Goal: Contribute content: Add original content to the website for others to see

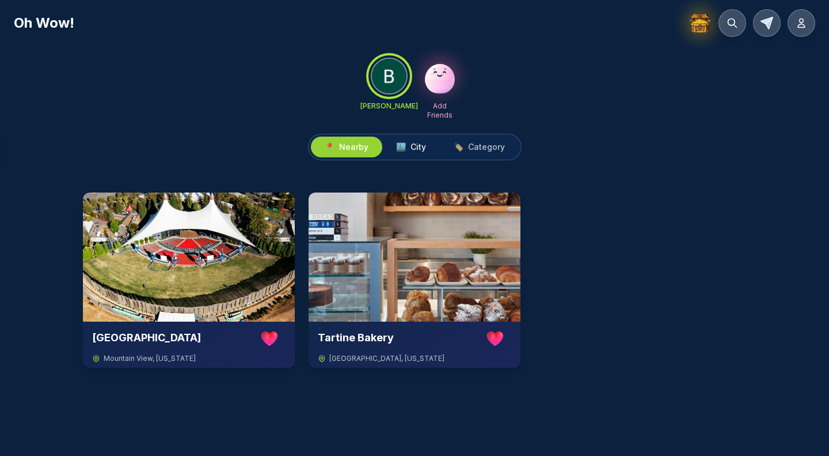
click at [418, 151] on span "City" at bounding box center [419, 147] width 16 height 12
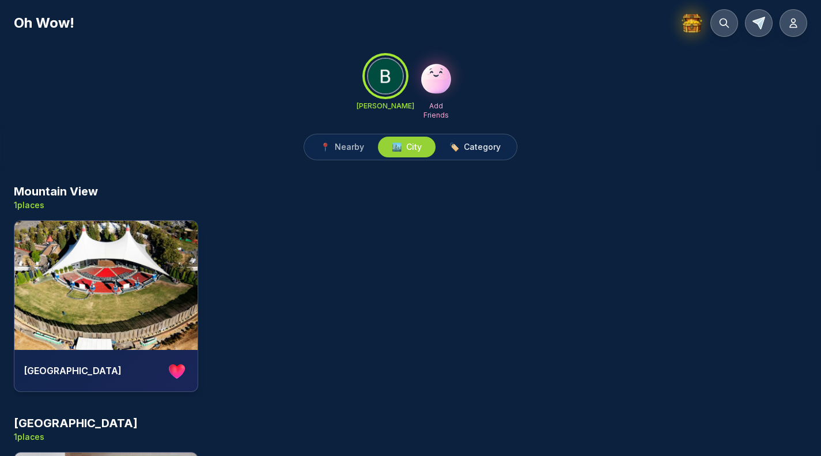
click at [479, 147] on span "Category" at bounding box center [482, 147] width 37 height 12
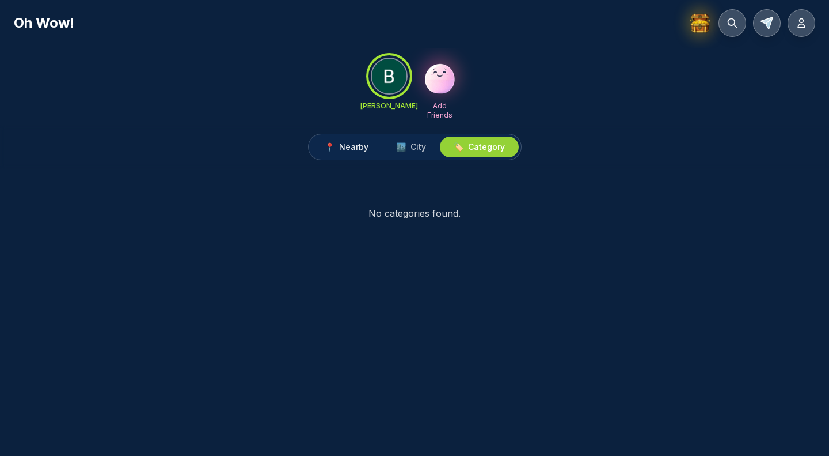
click at [333, 141] on span "📍" at bounding box center [330, 147] width 10 height 12
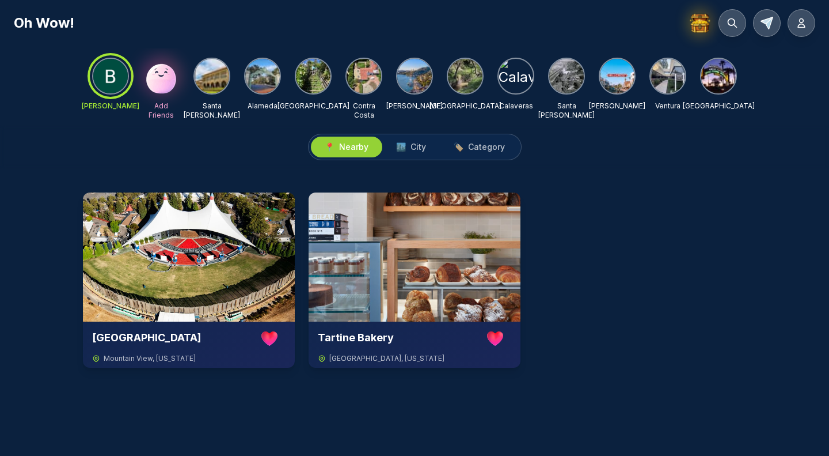
click at [206, 85] on img at bounding box center [212, 76] width 35 height 35
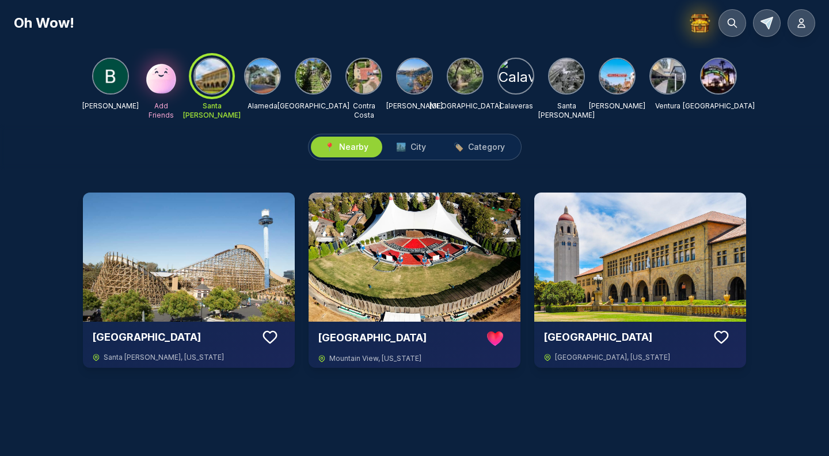
click at [260, 66] on img at bounding box center [262, 76] width 35 height 35
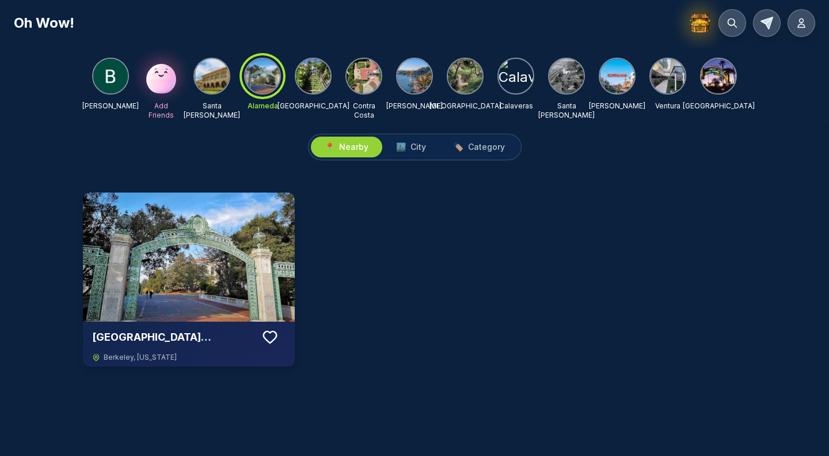
click at [302, 77] on img at bounding box center [313, 76] width 35 height 35
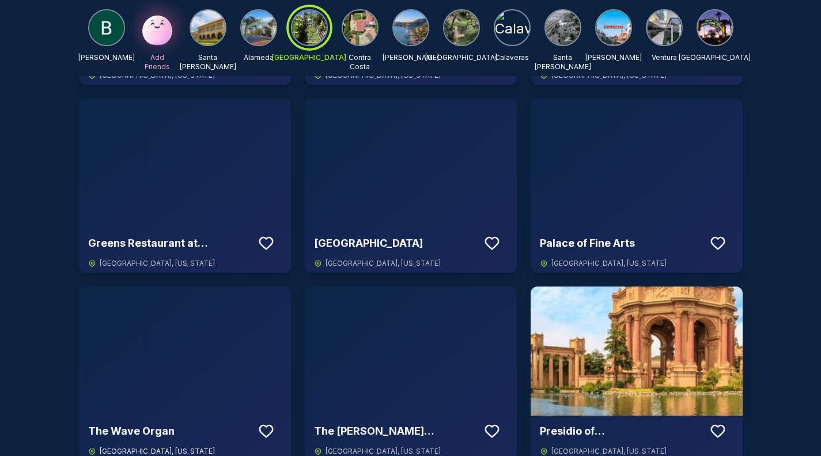
scroll to position [3448, 0]
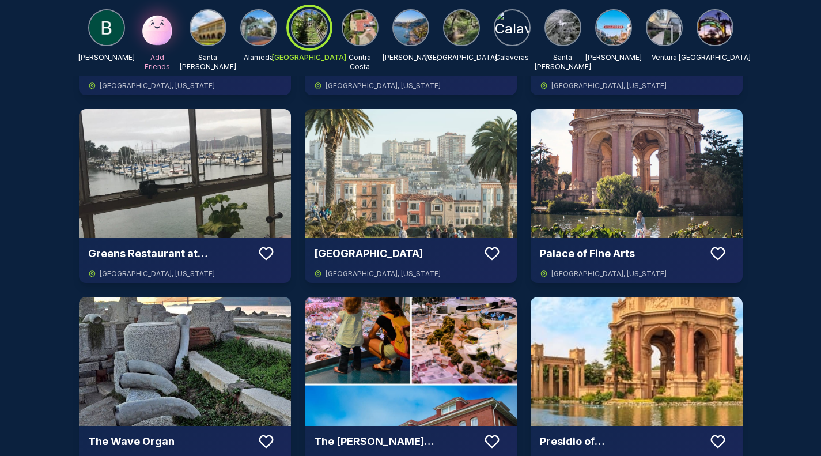
click at [209, 318] on img at bounding box center [185, 361] width 212 height 129
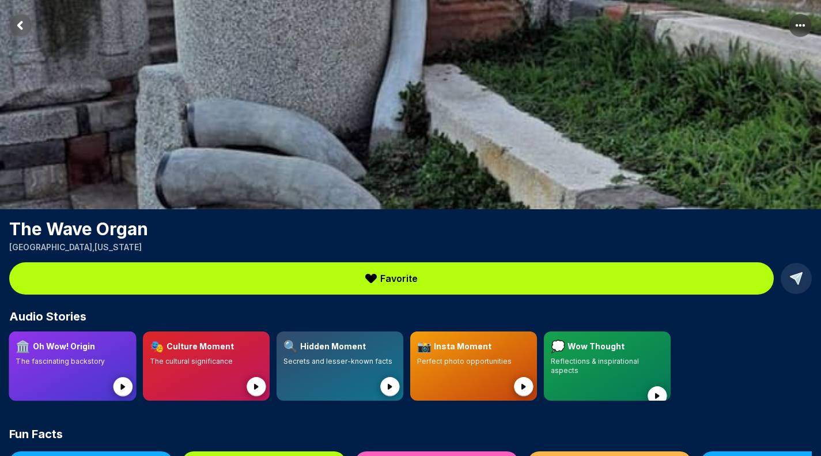
click at [126, 377] on circle at bounding box center [123, 387] width 20 height 20
click at [126, 382] on circle at bounding box center [124, 387] width 20 height 20
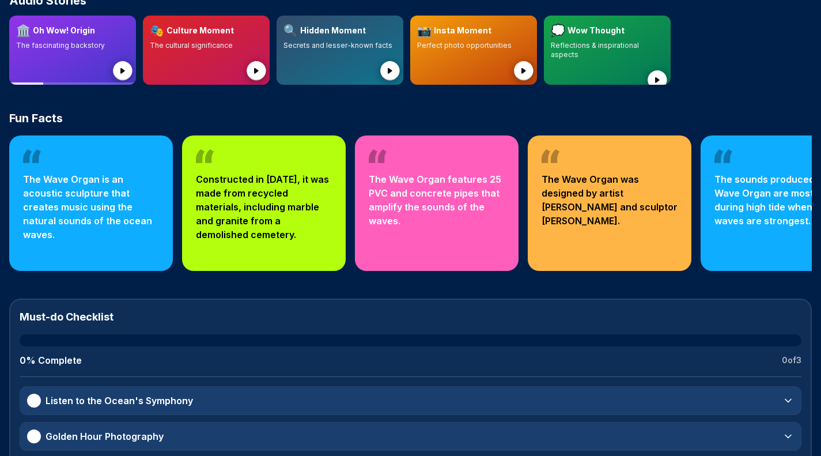
scroll to position [346, 0]
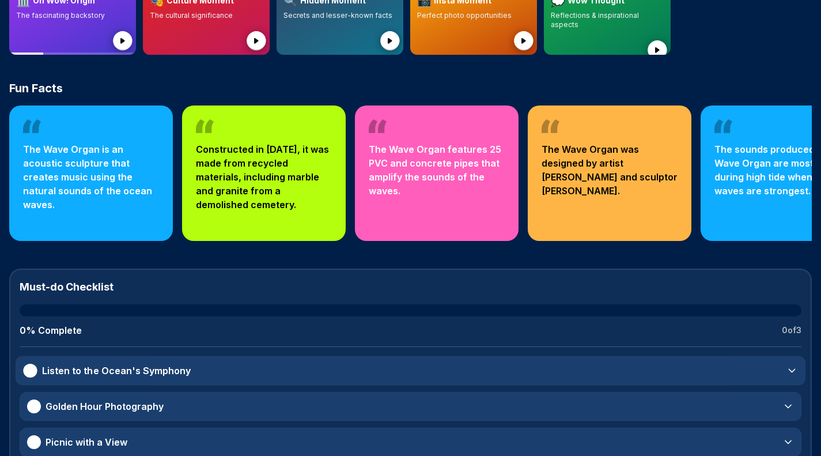
click at [165, 373] on span "Listen to the Ocean's Symphony" at bounding box center [116, 370] width 149 height 14
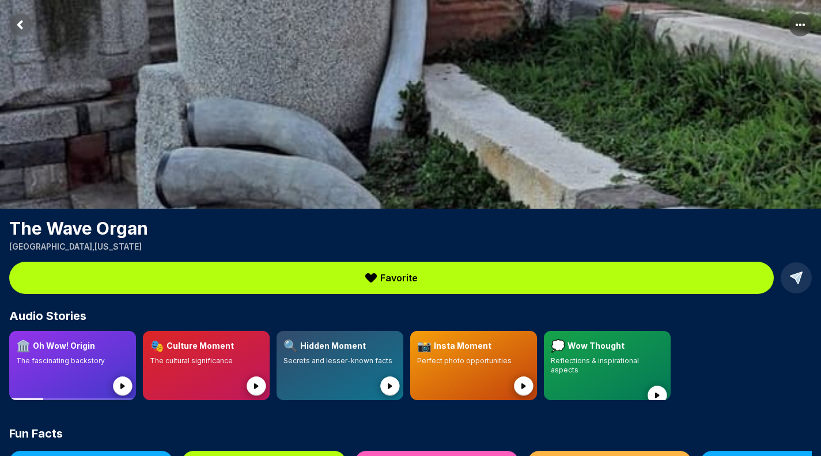
scroll to position [0, 0]
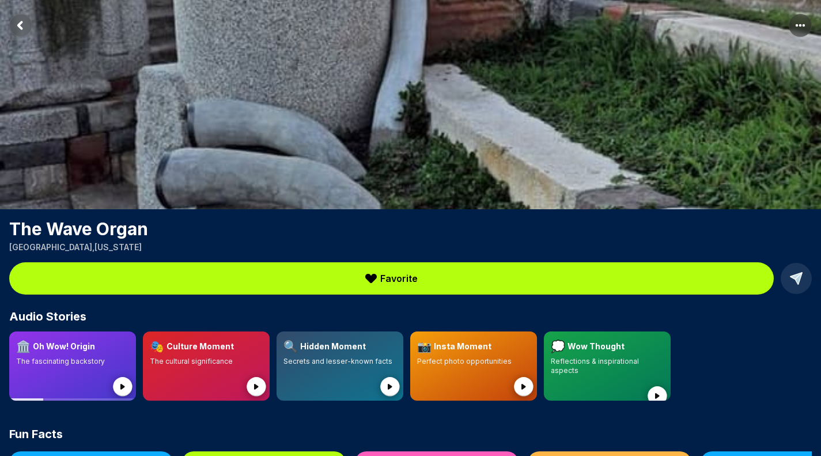
click at [339, 278] on button "Favorite" at bounding box center [391, 278] width 764 height 32
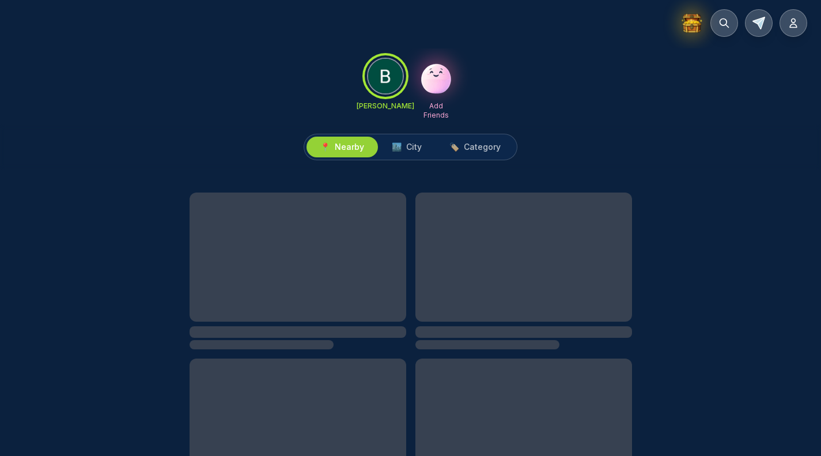
click at [350, 150] on span "Nearby" at bounding box center [349, 147] width 29 height 12
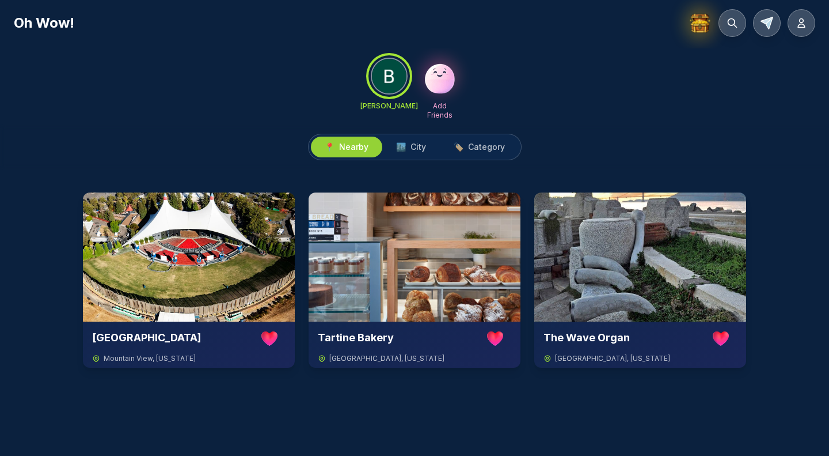
click at [350, 150] on span "Nearby" at bounding box center [353, 147] width 29 height 12
click at [354, 146] on span "Nearby" at bounding box center [353, 147] width 29 height 12
click at [413, 144] on span "City" at bounding box center [419, 147] width 16 height 12
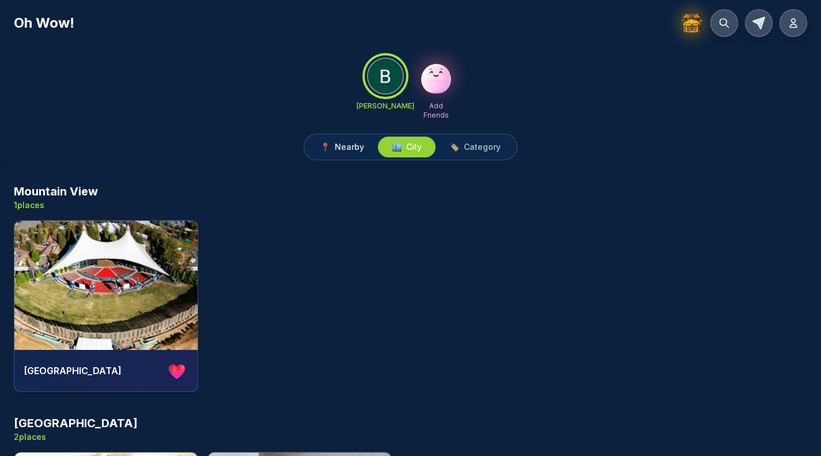
click at [354, 147] on span "Nearby" at bounding box center [349, 147] width 29 height 12
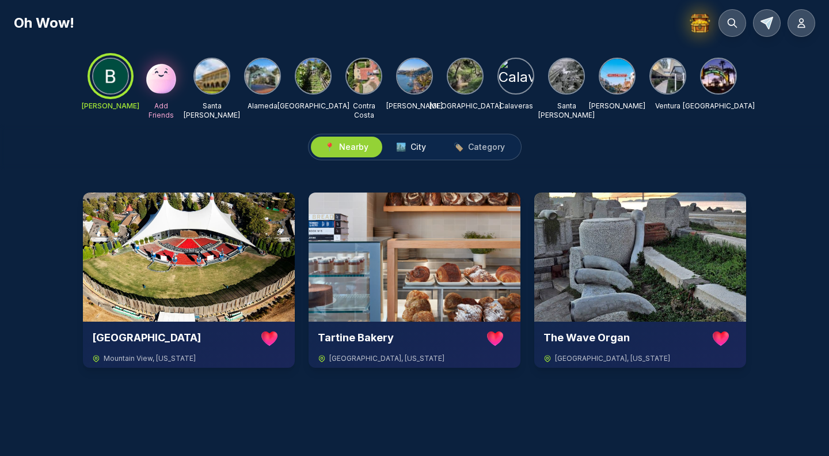
click at [418, 146] on span "City" at bounding box center [419, 147] width 16 height 12
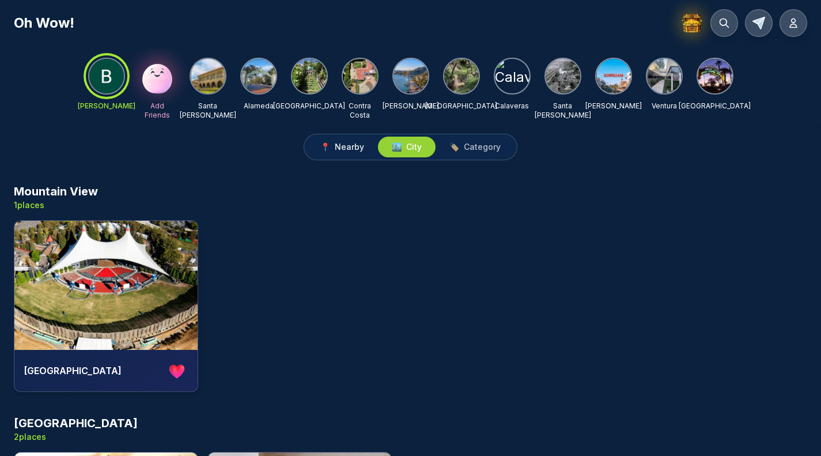
click at [353, 150] on span "Nearby" at bounding box center [349, 147] width 29 height 12
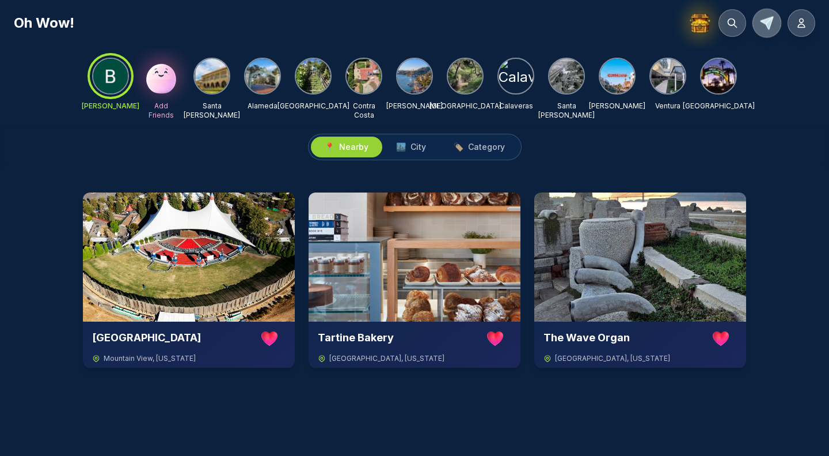
click at [767, 23] on line at bounding box center [769, 20] width 7 height 7
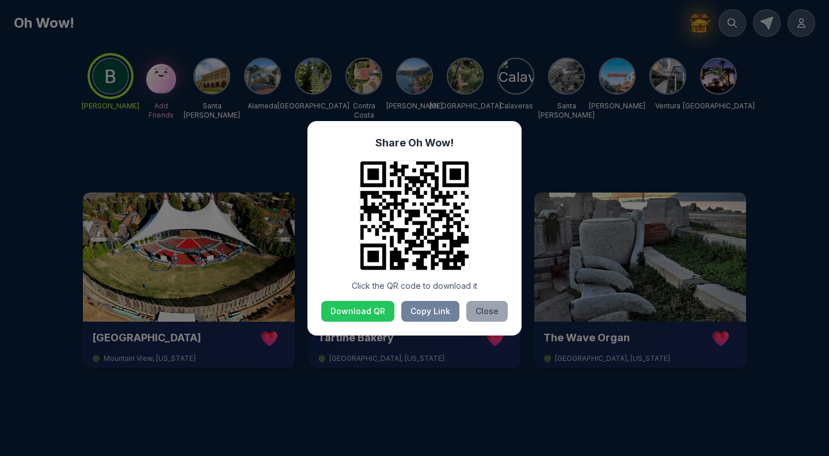
click at [479, 308] on button "Close" at bounding box center [486, 311] width 41 height 21
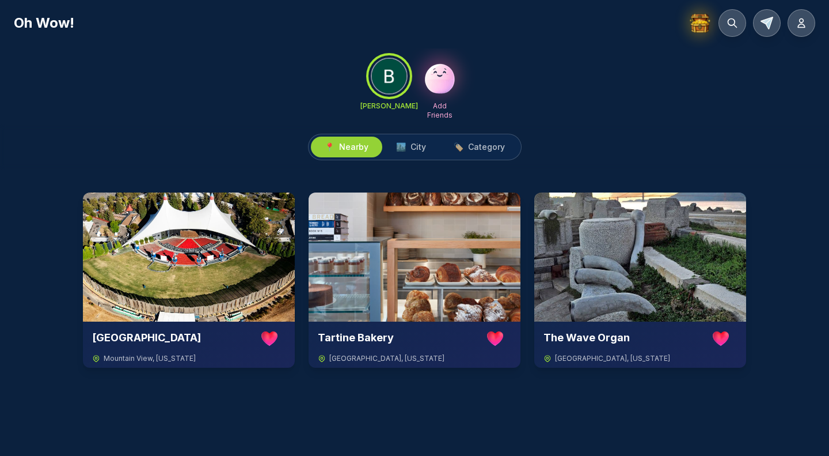
click at [362, 149] on span "Nearby" at bounding box center [353, 147] width 29 height 12
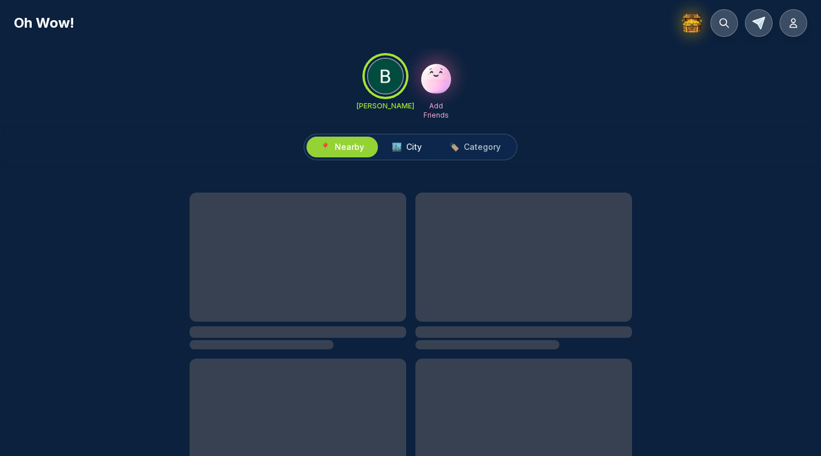
click at [409, 147] on span "City" at bounding box center [414, 147] width 16 height 12
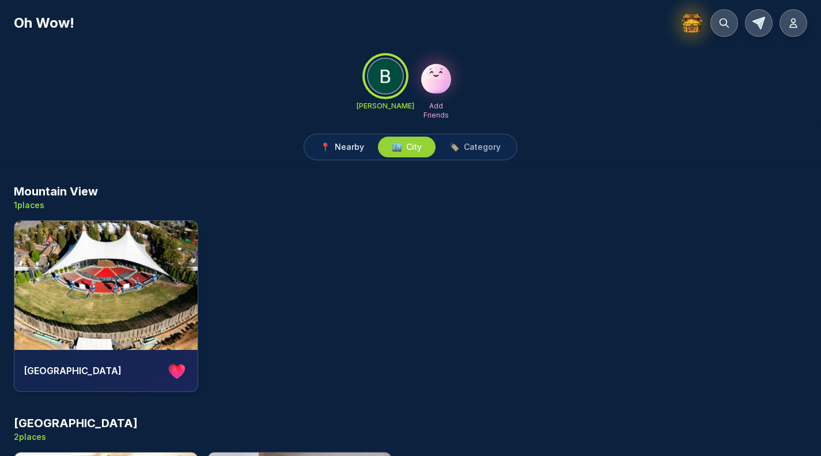
click at [347, 145] on span "Nearby" at bounding box center [349, 147] width 29 height 12
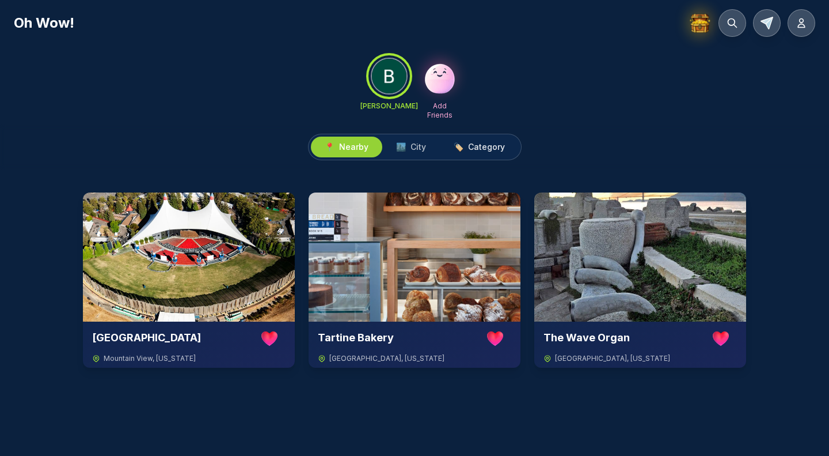
click at [485, 152] on span "Category" at bounding box center [486, 147] width 37 height 12
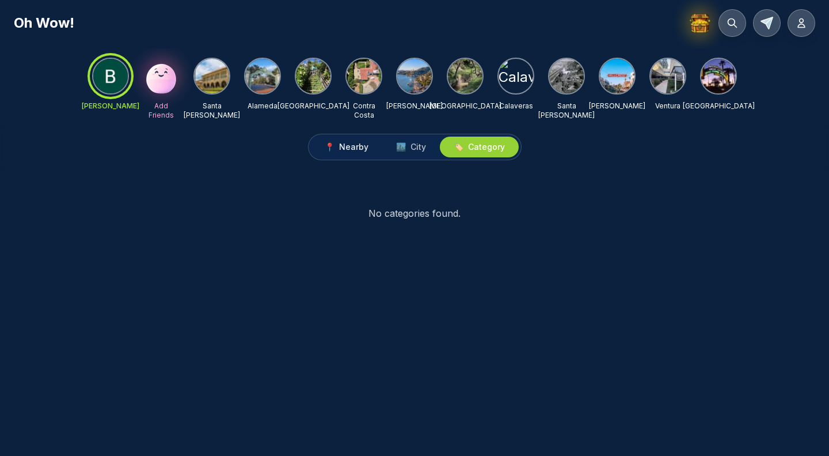
click at [350, 146] on span "Nearby" at bounding box center [353, 147] width 29 height 12
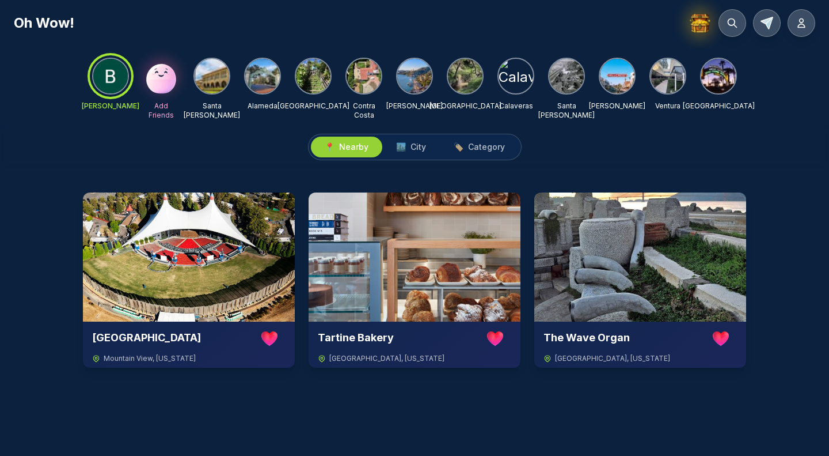
click at [561, 88] on img at bounding box center [566, 76] width 35 height 35
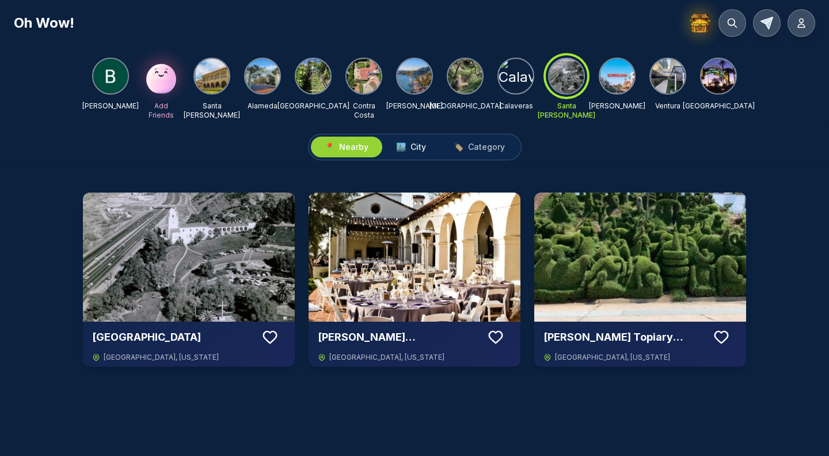
click at [418, 149] on span "City" at bounding box center [419, 147] width 16 height 12
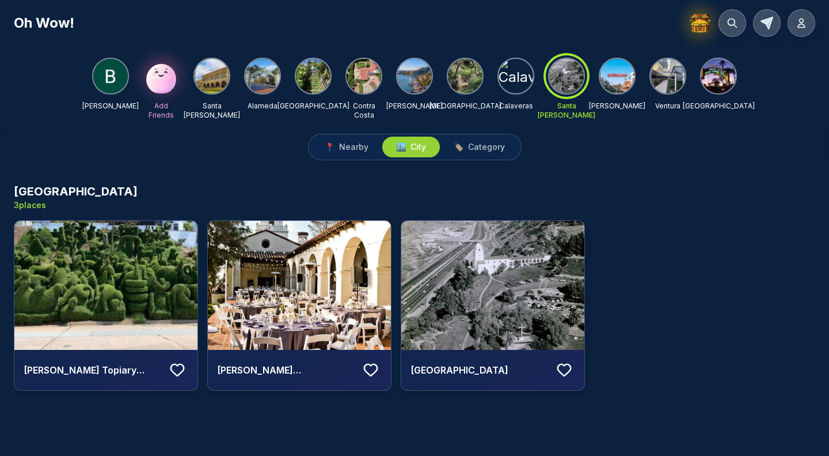
click at [606, 80] on img at bounding box center [617, 76] width 35 height 35
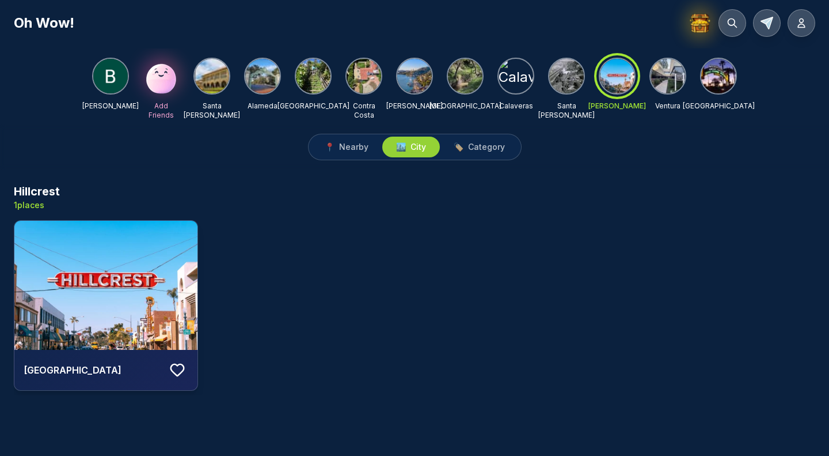
click at [318, 79] on img at bounding box center [313, 76] width 35 height 35
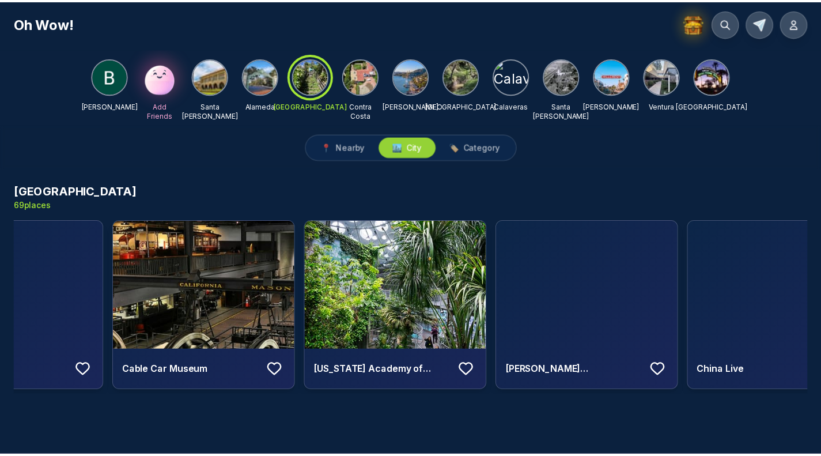
scroll to position [0, 1124]
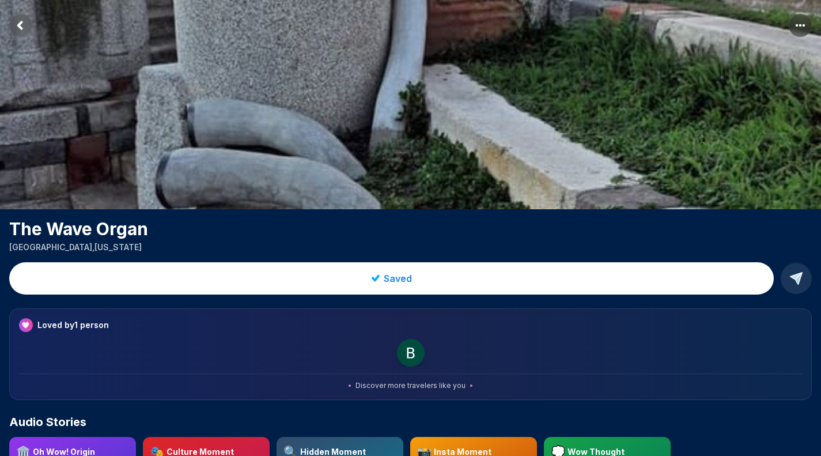
click at [738, 118] on img at bounding box center [410, 104] width 821 height 209
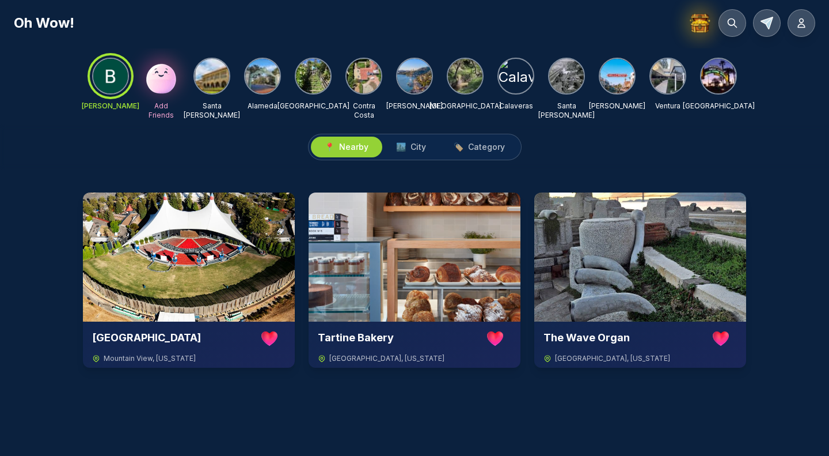
click at [721, 81] on img at bounding box center [718, 76] width 35 height 35
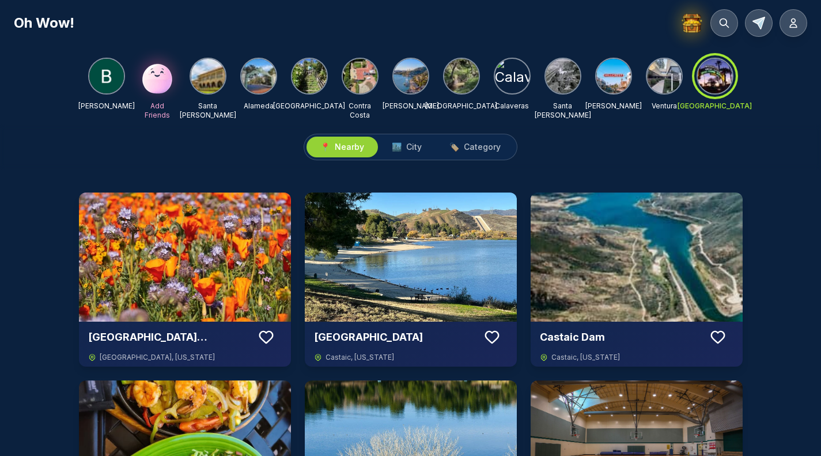
click at [111, 84] on img at bounding box center [106, 76] width 35 height 35
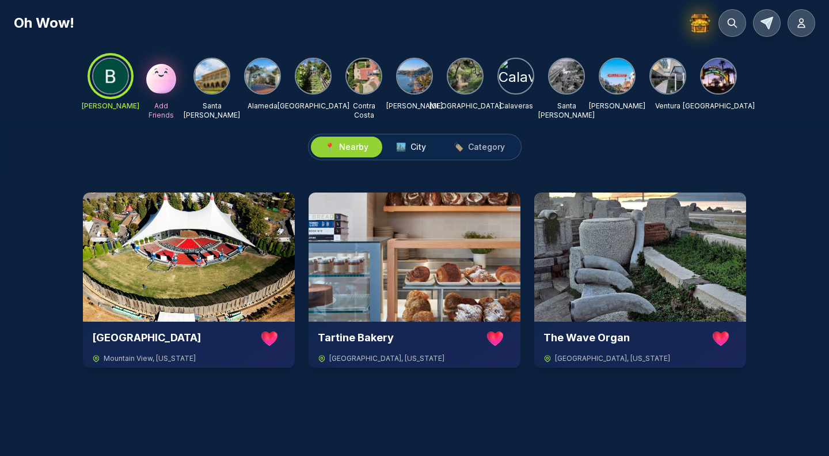
click at [426, 149] on span "City" at bounding box center [419, 147] width 16 height 12
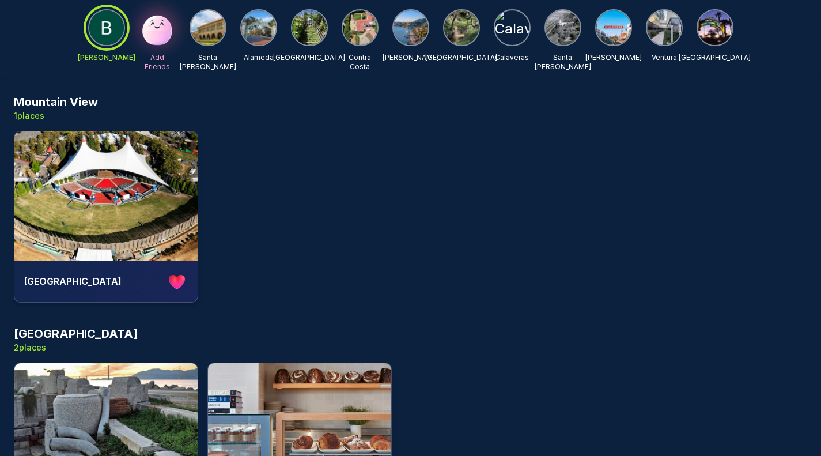
scroll to position [73, 0]
click at [206, 221] on div "[GEOGRAPHIC_DATA]" at bounding box center [410, 219] width 793 height 176
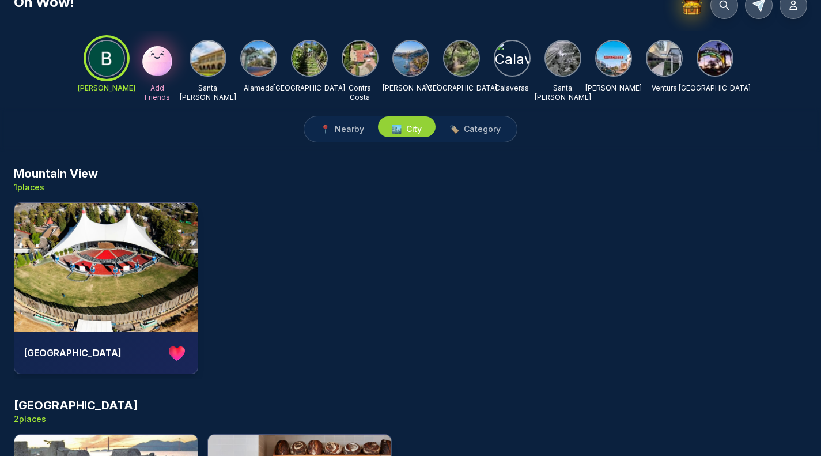
scroll to position [0, 0]
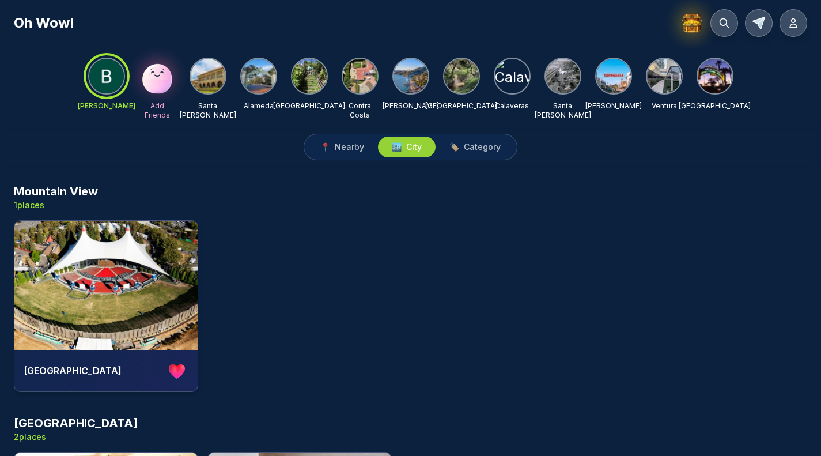
click at [405, 141] on span "🏙️ City" at bounding box center [407, 147] width 30 height 12
click at [340, 149] on span "Nearby" at bounding box center [349, 147] width 29 height 12
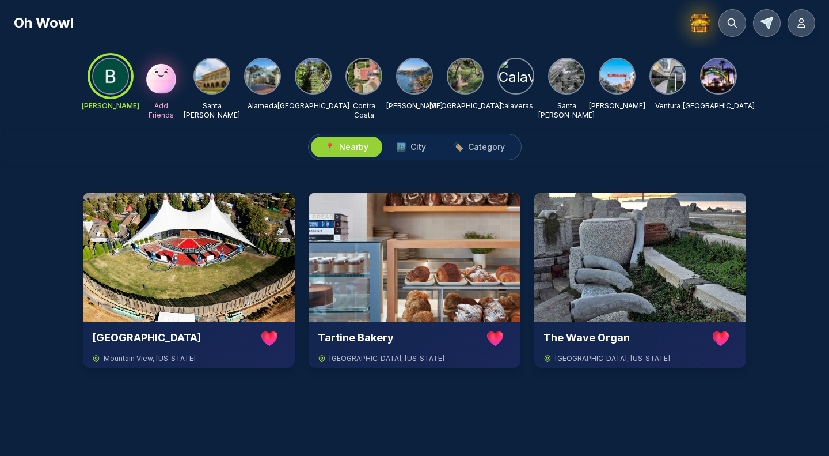
drag, startPoint x: 589, startPoint y: 128, endPoint x: 572, endPoint y: 157, distance: 33.5
click at [572, 157] on div "📍 Nearby 🏙️ City 🏷️ Category" at bounding box center [414, 146] width 829 height 45
click at [718, 94] on div at bounding box center [718, 76] width 37 height 37
click at [409, 151] on span "🏙️ City" at bounding box center [411, 147] width 30 height 12
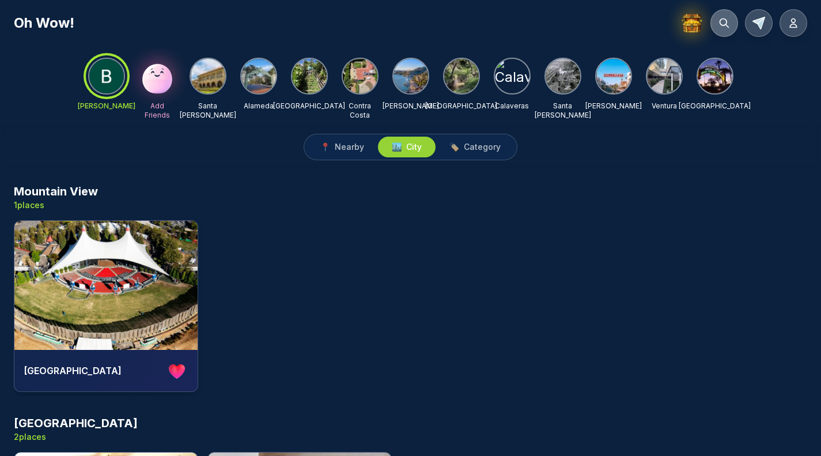
click at [716, 24] on button at bounding box center [724, 23] width 28 height 28
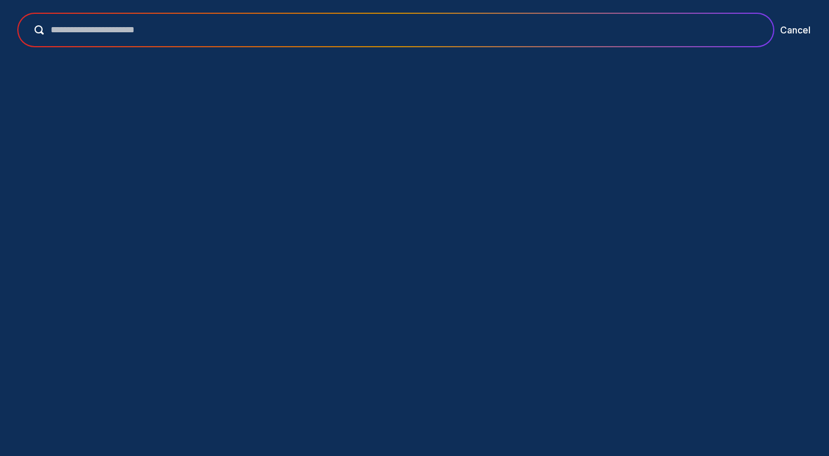
click at [361, 25] on input "text" at bounding box center [404, 30] width 720 height 14
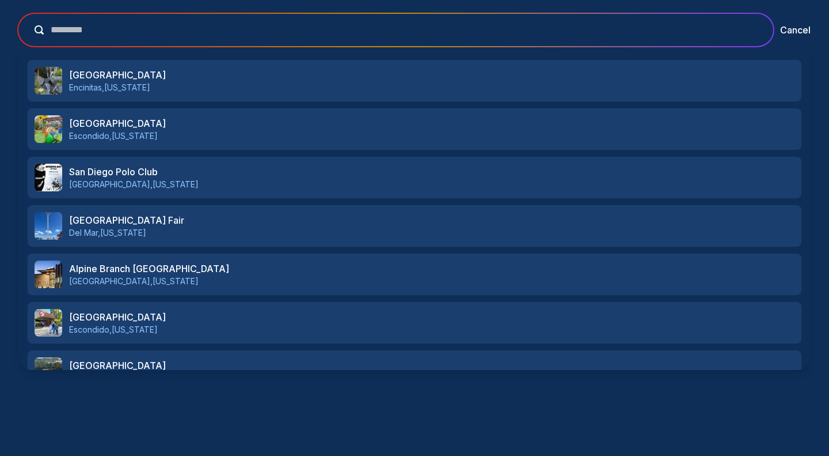
type input "*********"
click at [28, 25] on button "submit" at bounding box center [36, 29] width 16 height 9
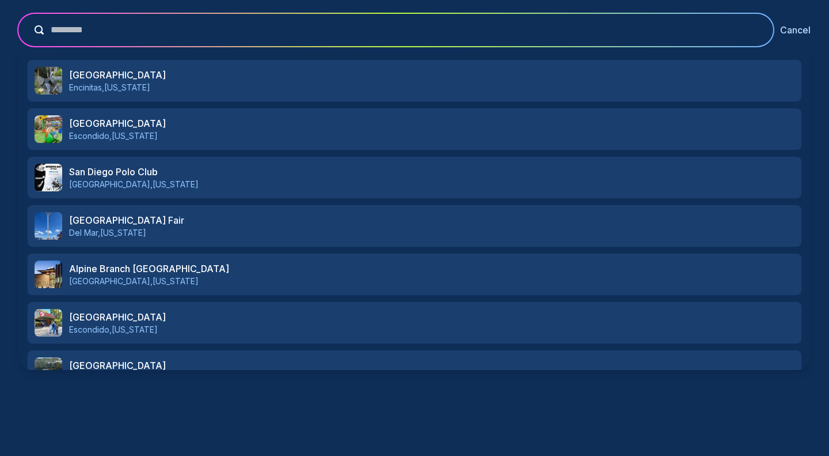
click at [797, 33] on button "Cancel" at bounding box center [795, 30] width 31 height 14
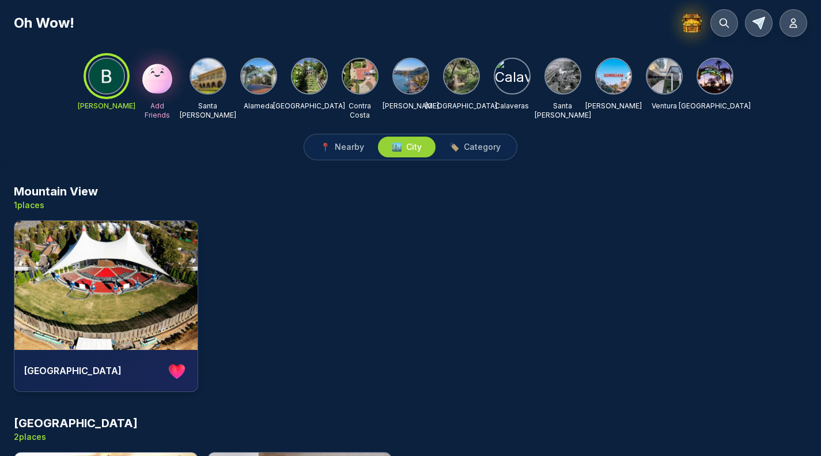
click at [342, 154] on button "📍 Nearby" at bounding box center [341, 146] width 71 height 21
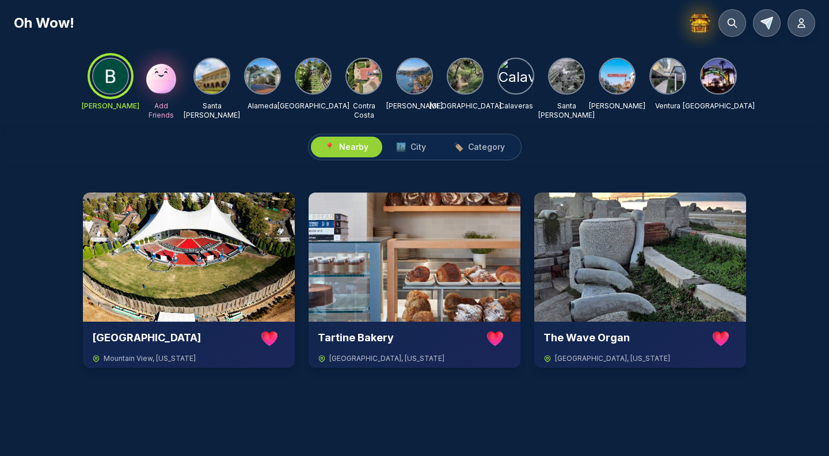
click at [733, 29] on button at bounding box center [733, 23] width 28 height 28
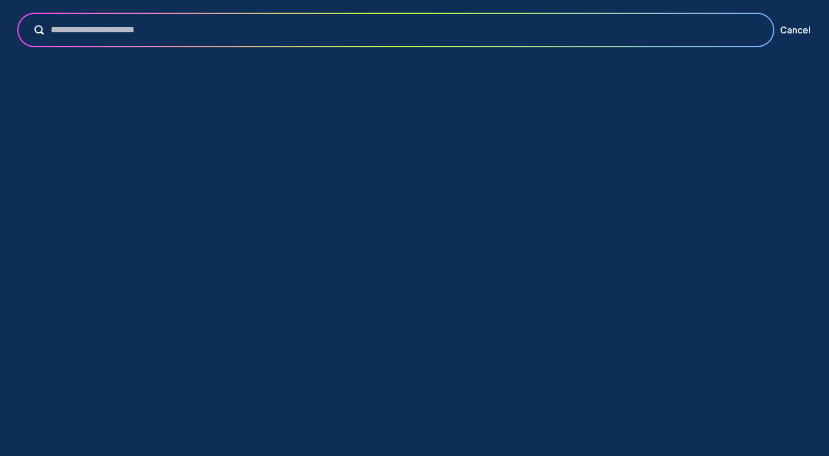
click at [673, 35] on input "text" at bounding box center [404, 30] width 720 height 14
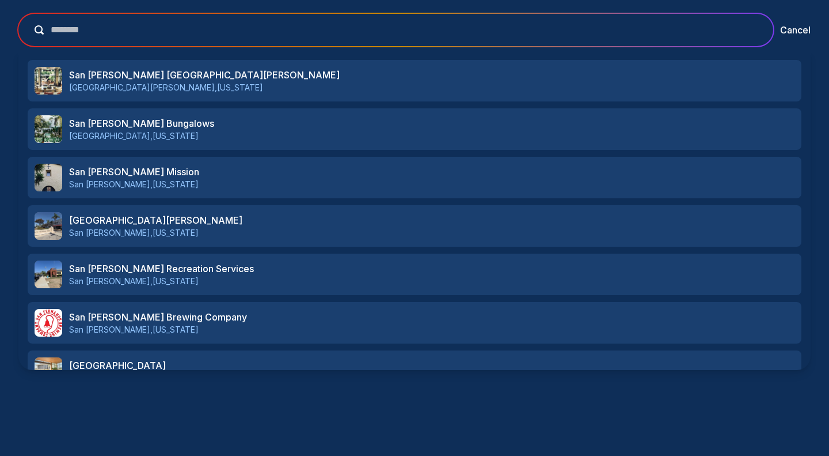
type input "*********"
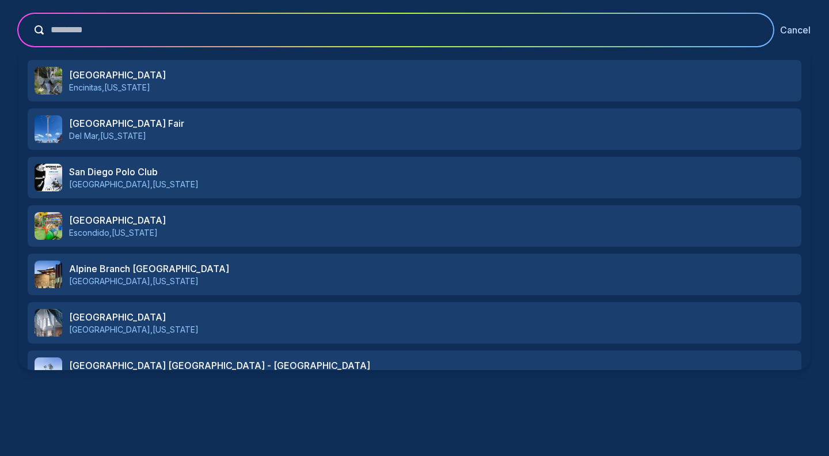
click at [803, 32] on button "Cancel" at bounding box center [795, 30] width 31 height 14
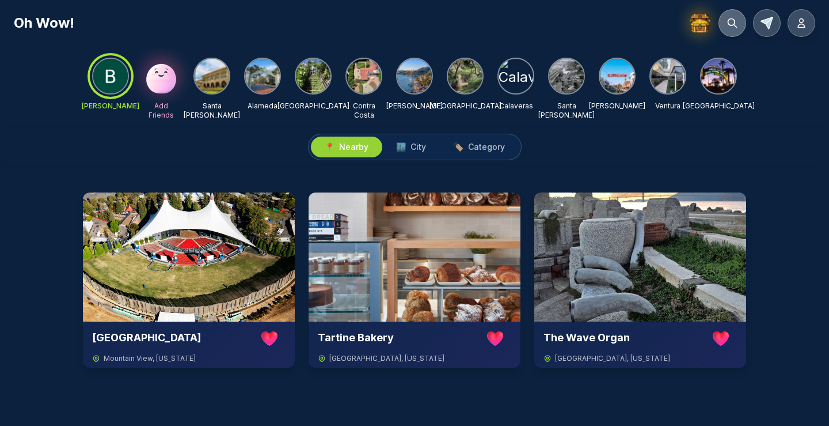
click at [741, 27] on button at bounding box center [733, 23] width 28 height 28
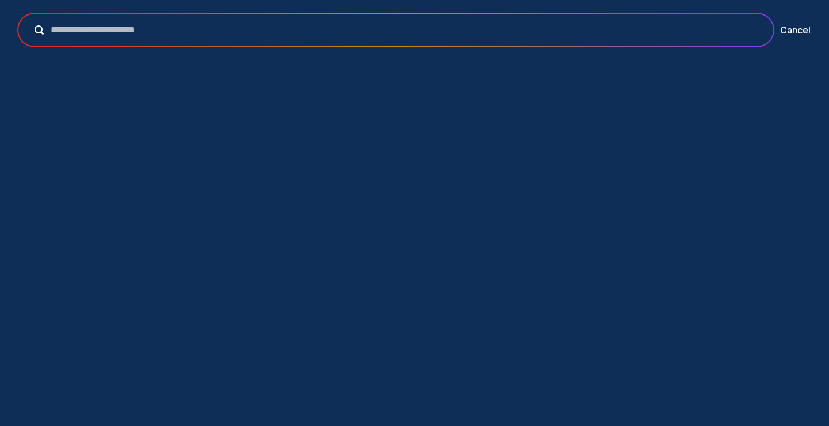
click at [526, 28] on input "text" at bounding box center [404, 30] width 720 height 14
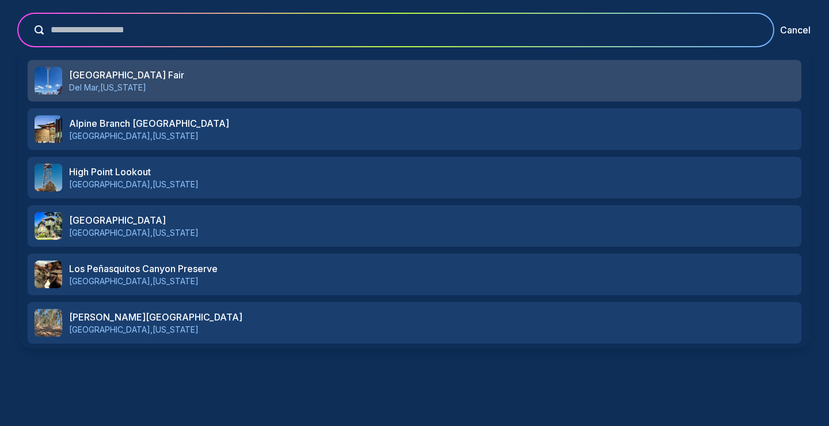
type input "**********"
click at [150, 77] on h3 "San Diego County Fair" at bounding box center [432, 75] width 726 height 14
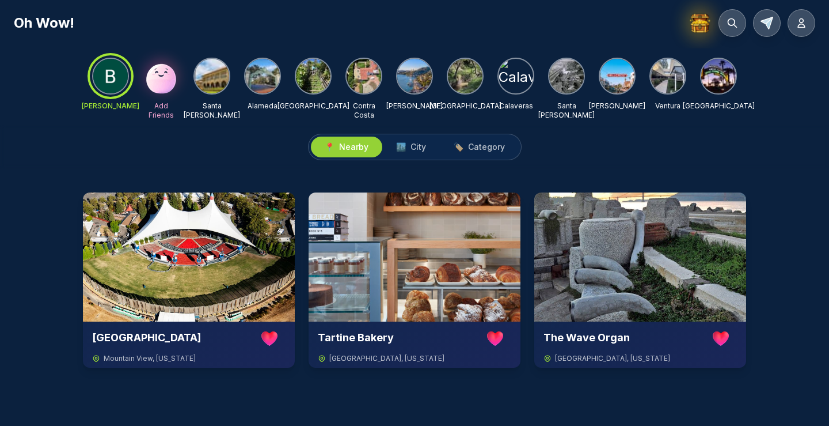
click at [319, 73] on img at bounding box center [313, 76] width 35 height 35
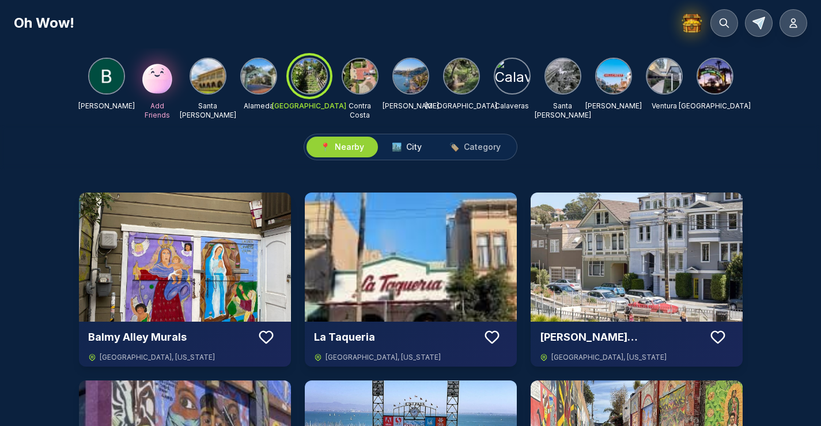
click at [407, 149] on span "City" at bounding box center [414, 147] width 16 height 12
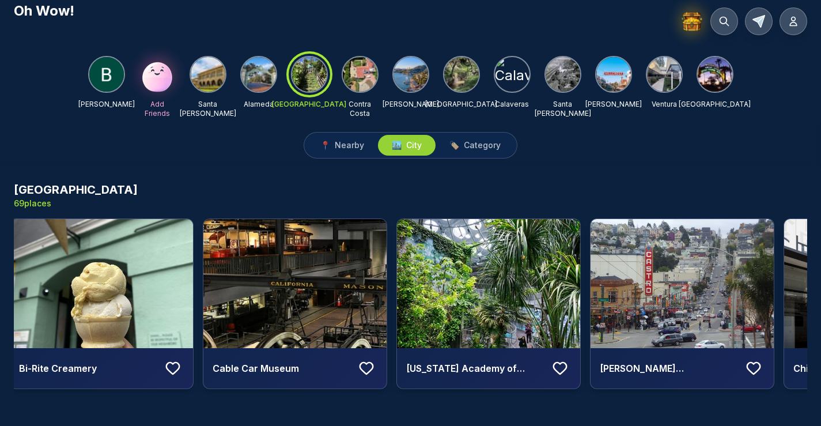
scroll to position [0, 1133]
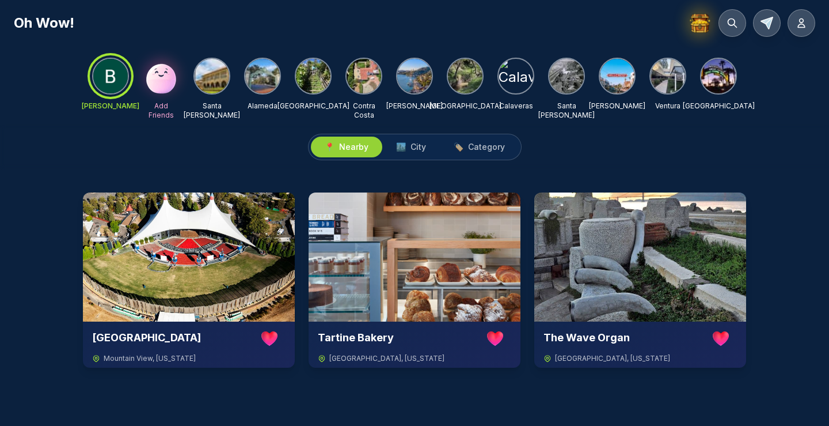
click at [217, 77] on img at bounding box center [212, 76] width 35 height 35
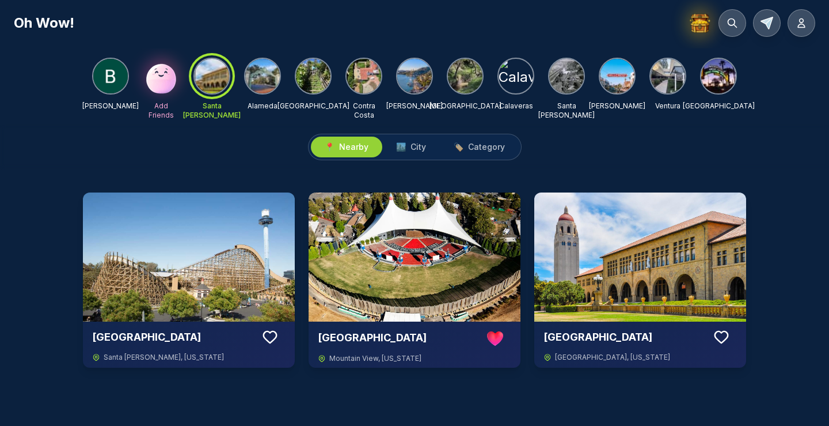
click at [263, 69] on img at bounding box center [262, 76] width 35 height 35
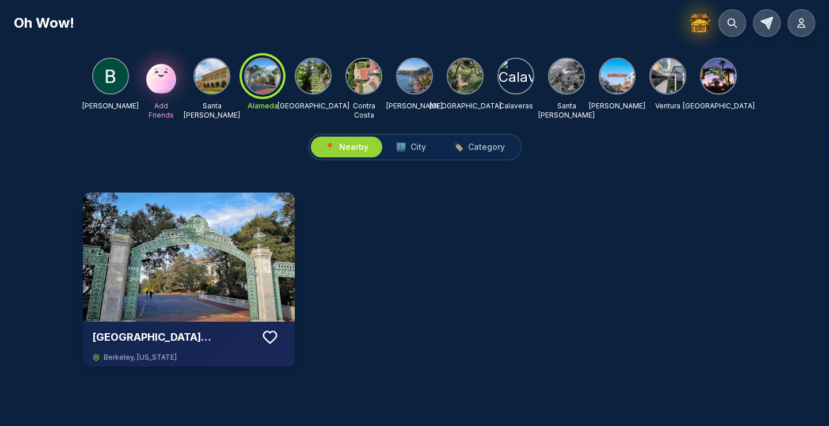
click at [419, 91] on img at bounding box center [414, 76] width 35 height 35
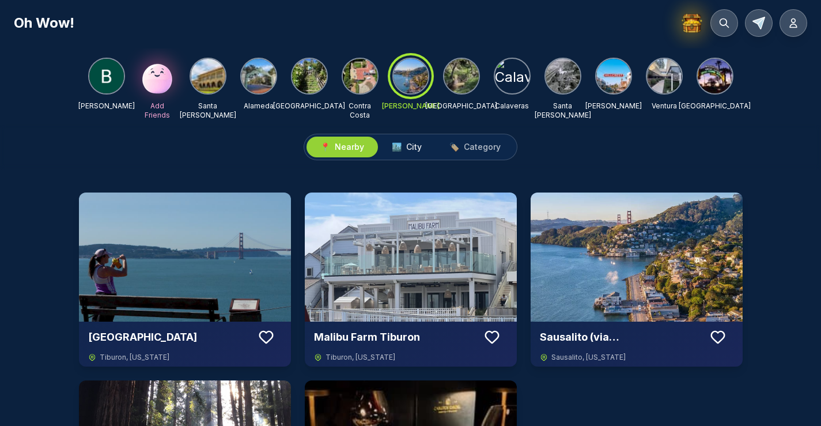
click at [412, 149] on span "City" at bounding box center [414, 147] width 16 height 12
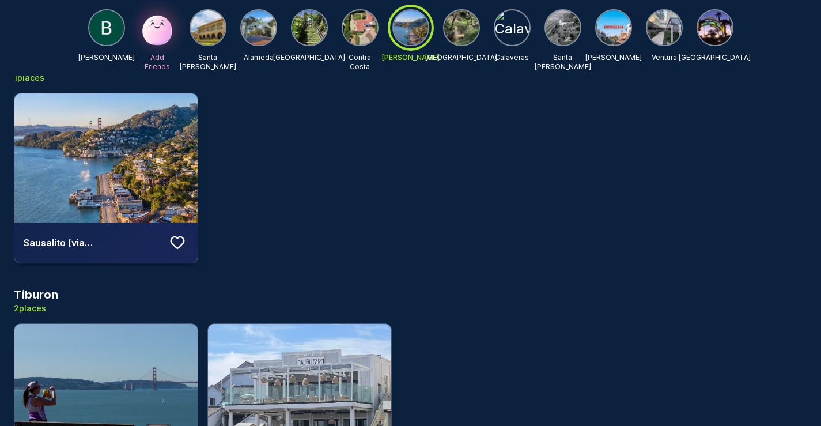
scroll to position [677, 0]
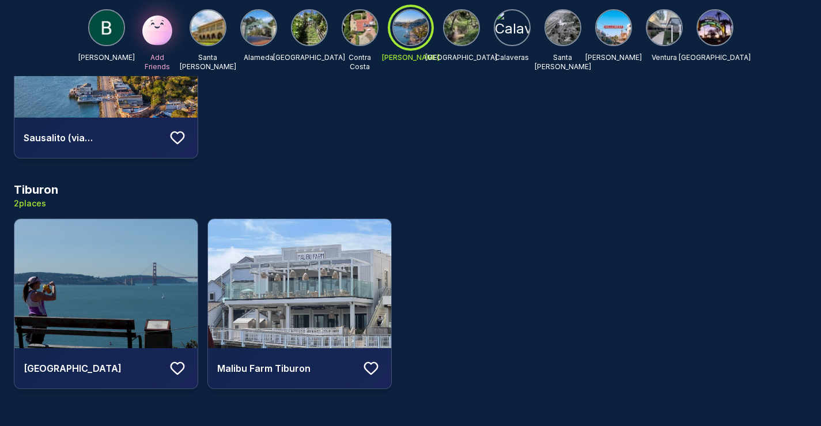
click at [306, 21] on img at bounding box center [309, 27] width 35 height 35
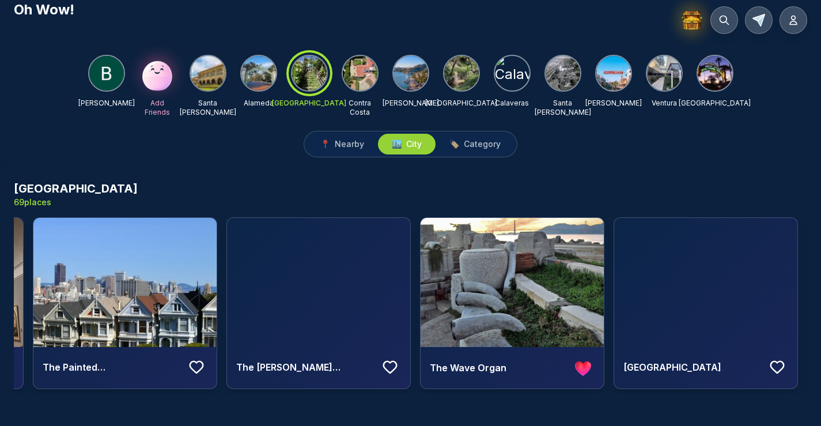
scroll to position [0, 11980]
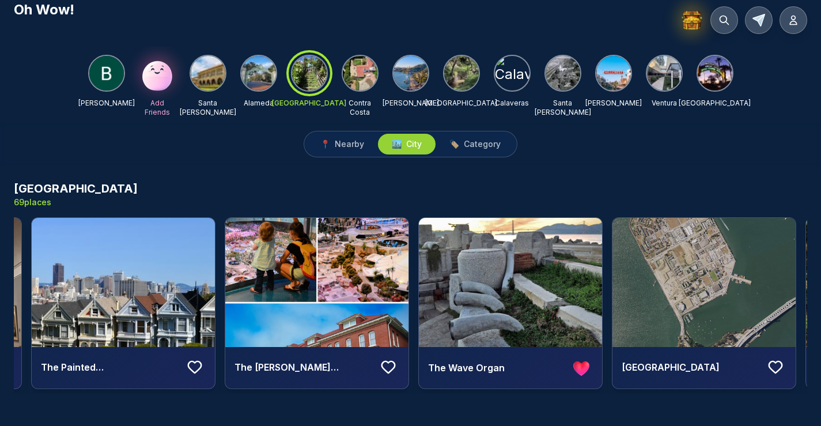
click at [533, 295] on img at bounding box center [510, 282] width 183 height 129
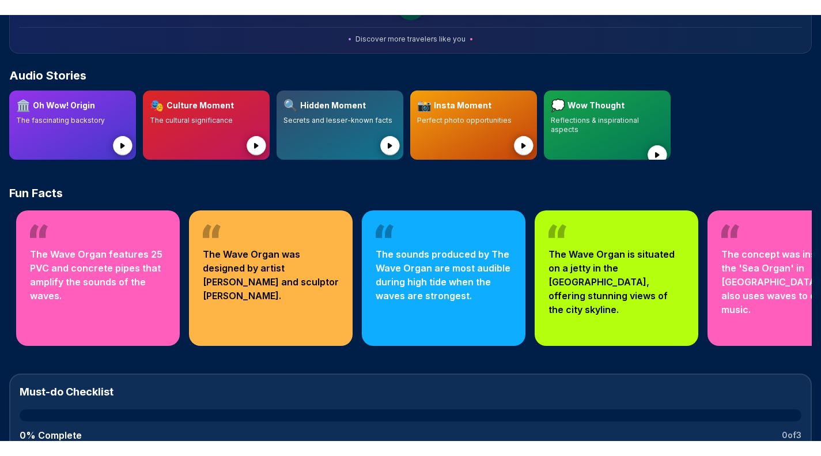
scroll to position [359, 0]
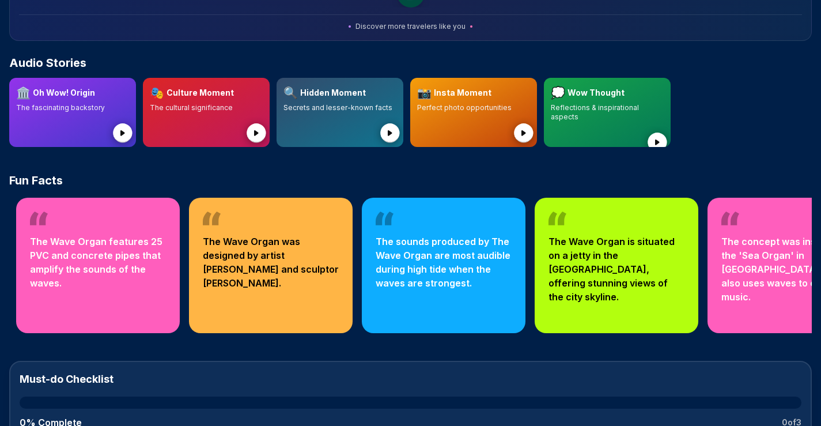
click at [124, 135] on circle at bounding box center [122, 132] width 19 height 19
click at [130, 138] on icon at bounding box center [123, 134] width 35 height 35
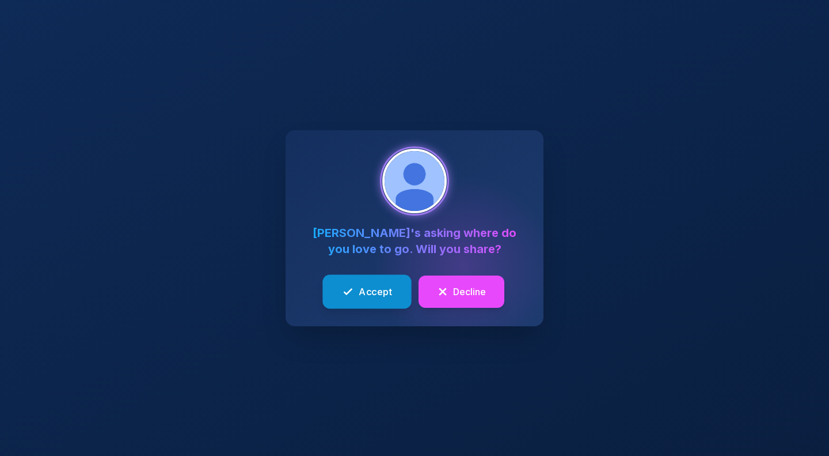
click at [393, 293] on button "Accept" at bounding box center [367, 291] width 89 height 34
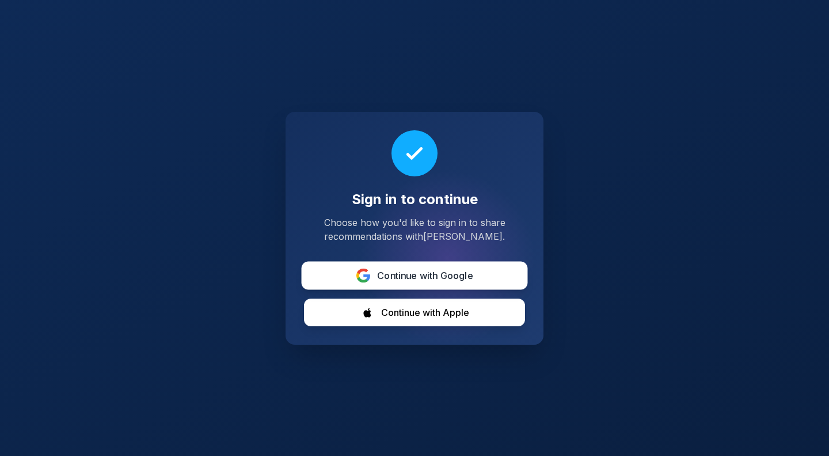
click at [422, 274] on span "Continue with Google" at bounding box center [425, 275] width 96 height 14
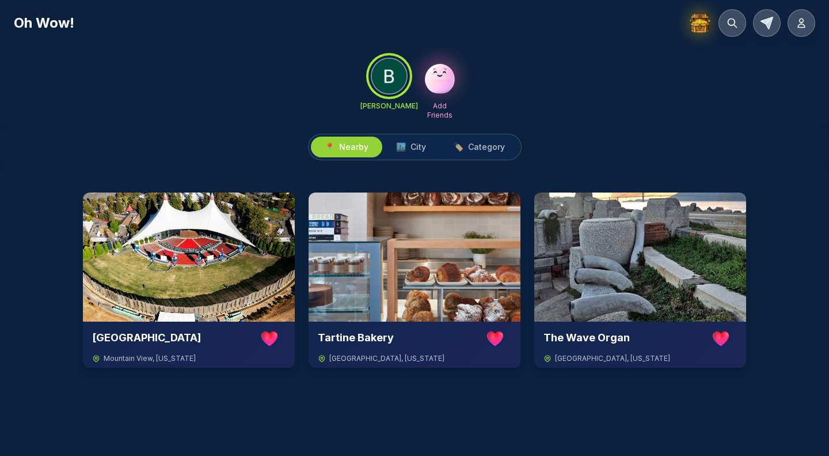
click at [438, 84] on img at bounding box center [440, 76] width 37 height 37
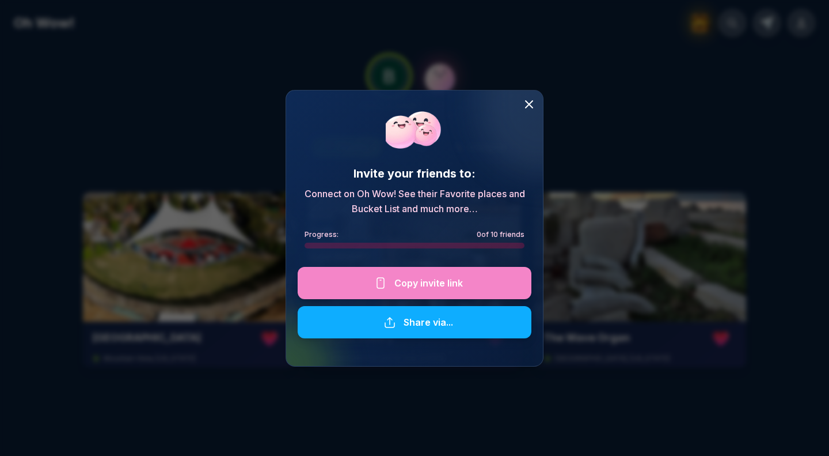
click at [533, 103] on icon at bounding box center [529, 104] width 14 height 14
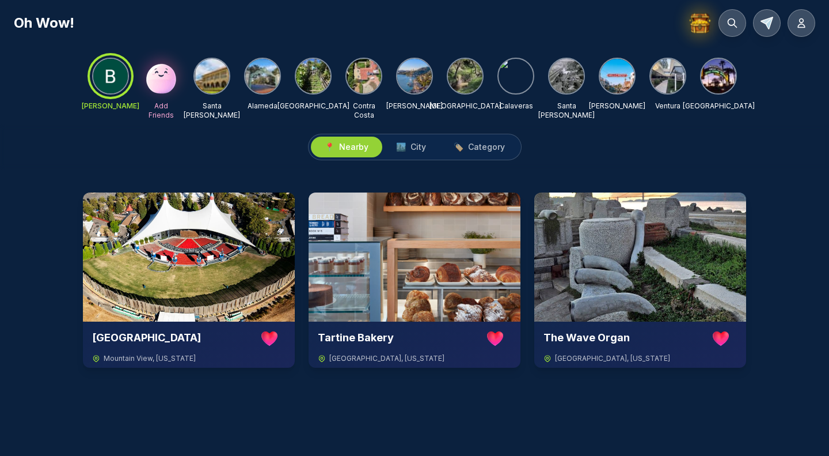
click at [707, 22] on img at bounding box center [700, 23] width 24 height 24
click at [427, 142] on button "🏙️ City" at bounding box center [411, 146] width 58 height 21
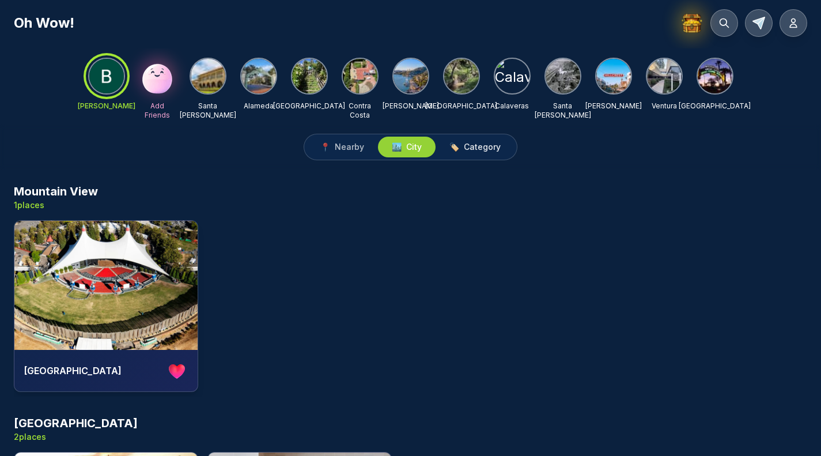
click at [481, 149] on span "Category" at bounding box center [482, 147] width 37 height 12
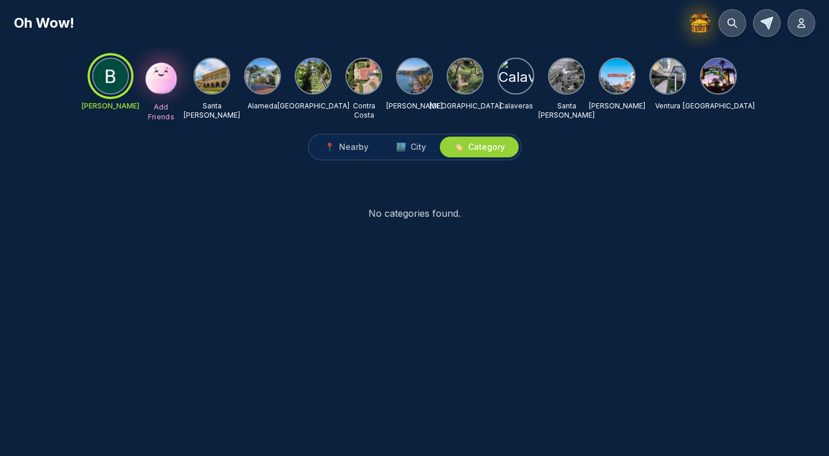
click at [168, 89] on img at bounding box center [161, 75] width 39 height 39
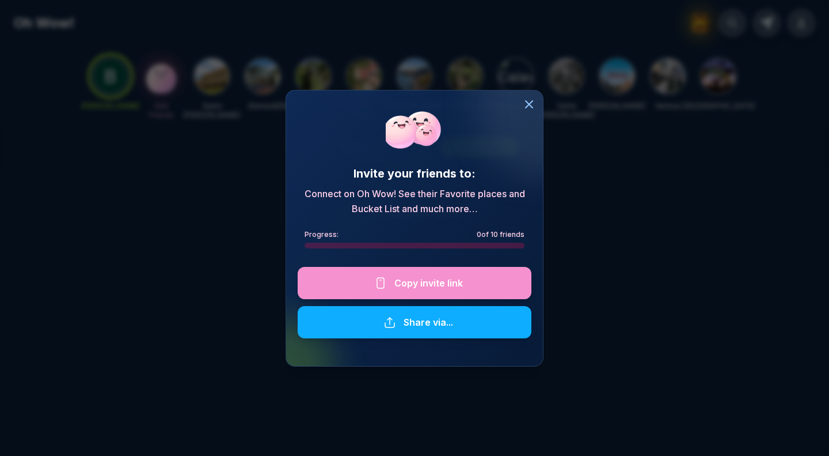
click at [458, 274] on div at bounding box center [415, 283] width 234 height 32
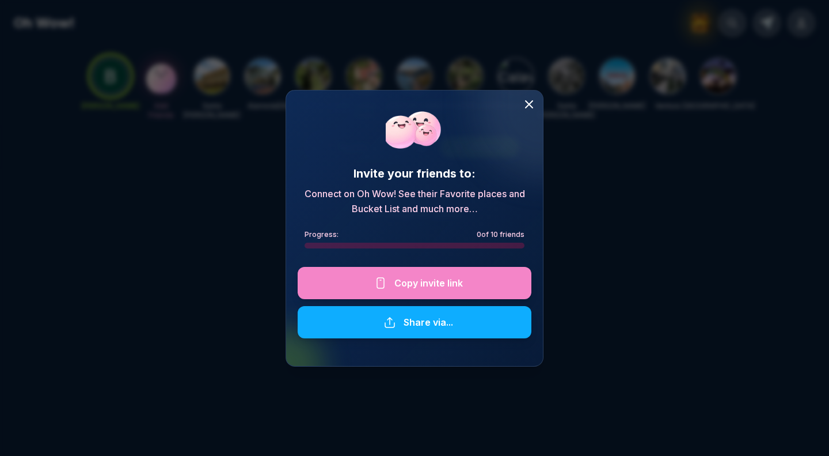
click at [528, 107] on icon at bounding box center [529, 104] width 14 height 14
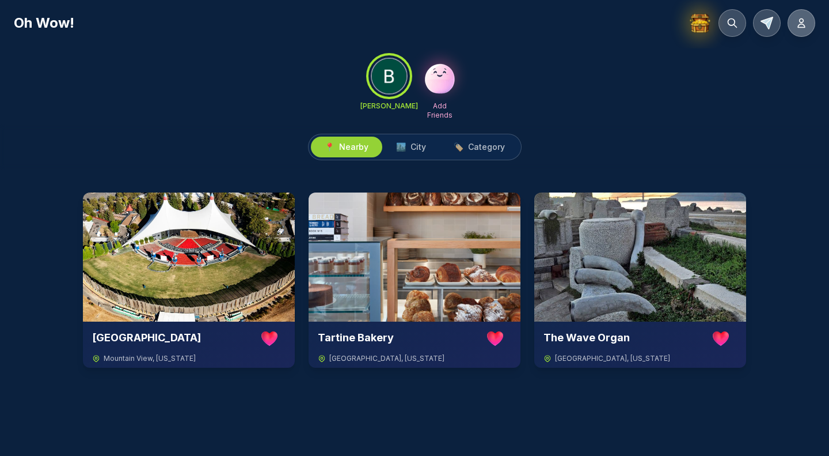
click at [803, 21] on icon at bounding box center [802, 23] width 12 height 12
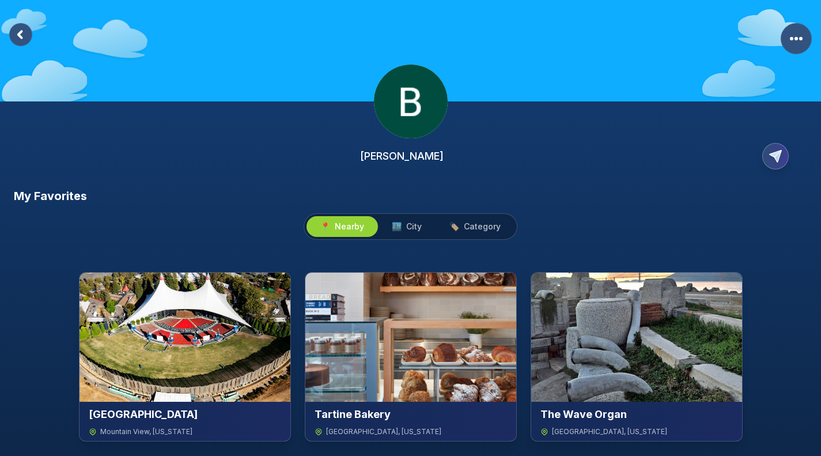
click at [15, 33] on rect at bounding box center [20, 34] width 23 height 23
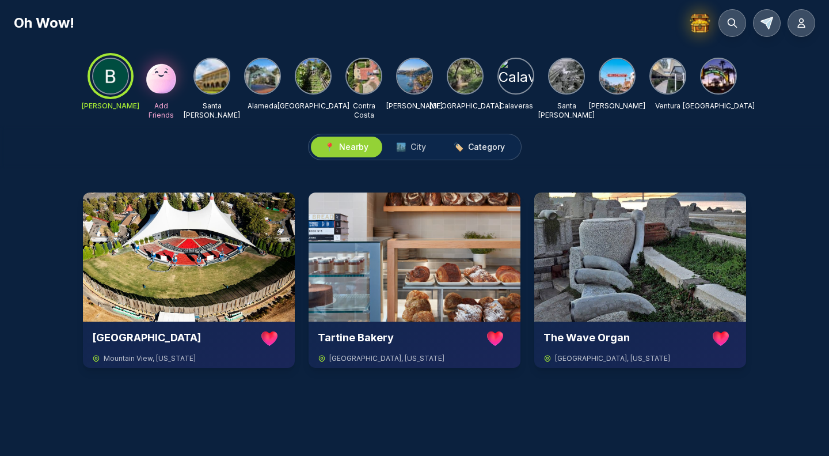
click at [496, 142] on span "Category" at bounding box center [486, 147] width 37 height 12
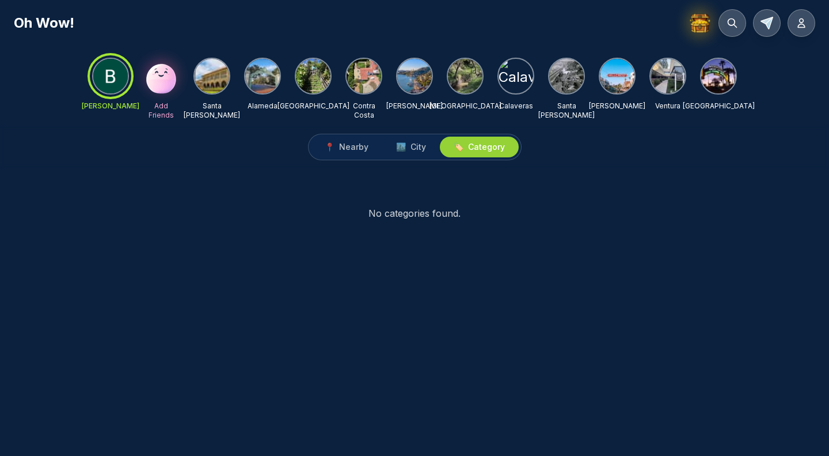
click at [317, 90] on img at bounding box center [313, 76] width 35 height 35
click at [358, 142] on span "Nearby" at bounding box center [353, 147] width 29 height 12
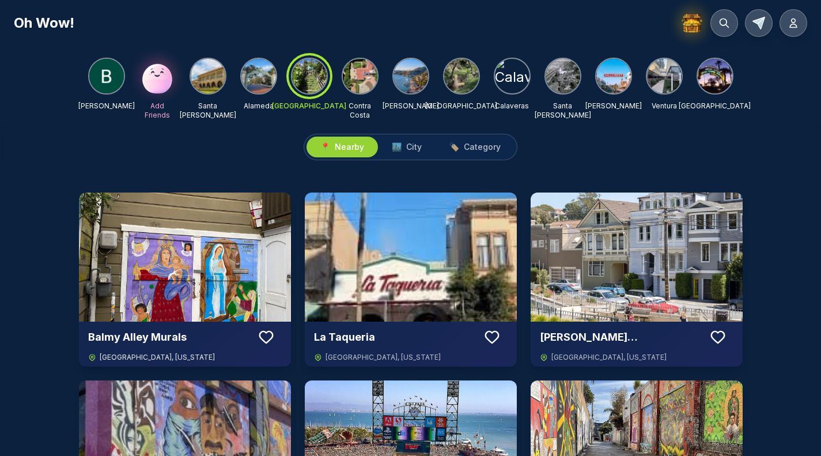
click at [227, 272] on img at bounding box center [185, 256] width 212 height 129
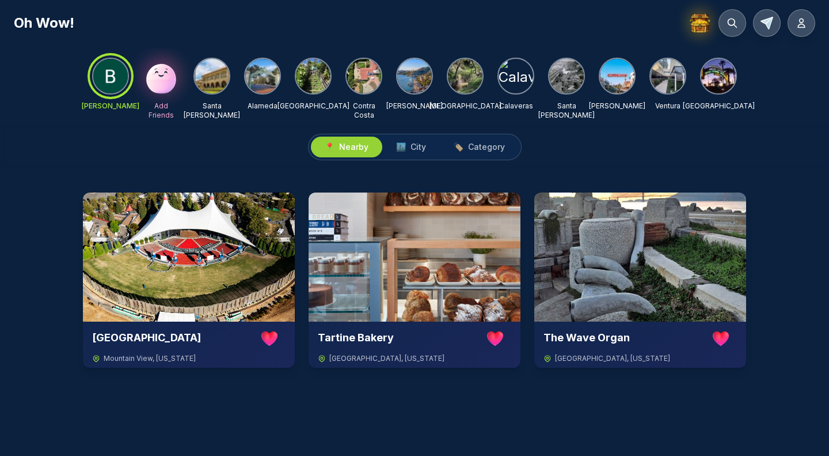
click at [450, 67] on img at bounding box center [465, 76] width 35 height 35
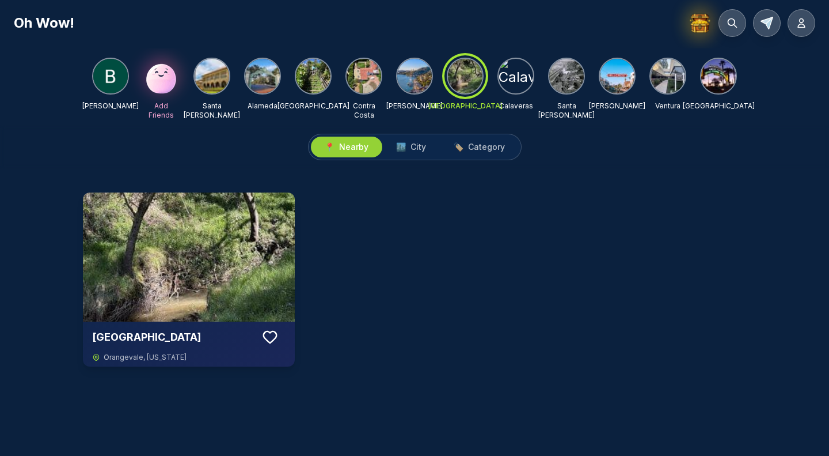
click at [271, 126] on div "📍 Nearby 🏙️ City 🏷️ Category" at bounding box center [414, 146] width 829 height 45
click at [529, 172] on div "Village Park Orangevale , California" at bounding box center [414, 295] width 829 height 252
click at [735, 146] on div "📍 Nearby 🏙️ City 🏷️ Category" at bounding box center [414, 146] width 829 height 45
click at [51, 106] on div "Brendan Delumpa Add Friends Santa Clara Alameda San Francisco Contra Costa Mari…" at bounding box center [414, 86] width 829 height 76
click at [164, 78] on img at bounding box center [161, 76] width 37 height 37
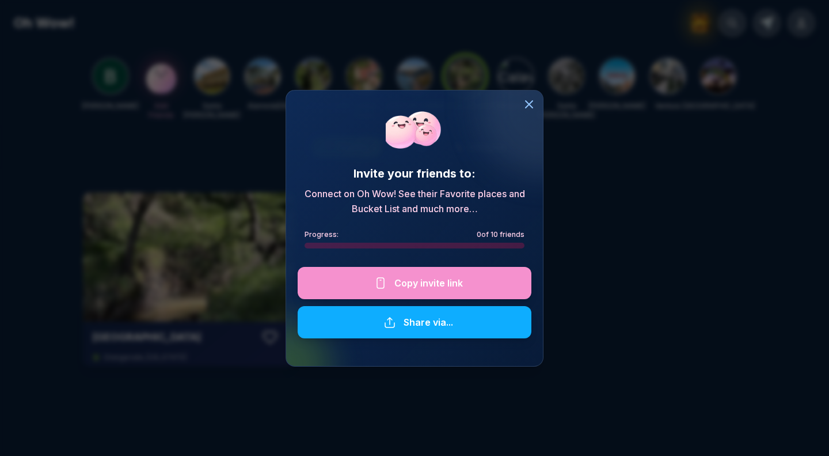
click at [442, 281] on div at bounding box center [415, 283] width 234 height 32
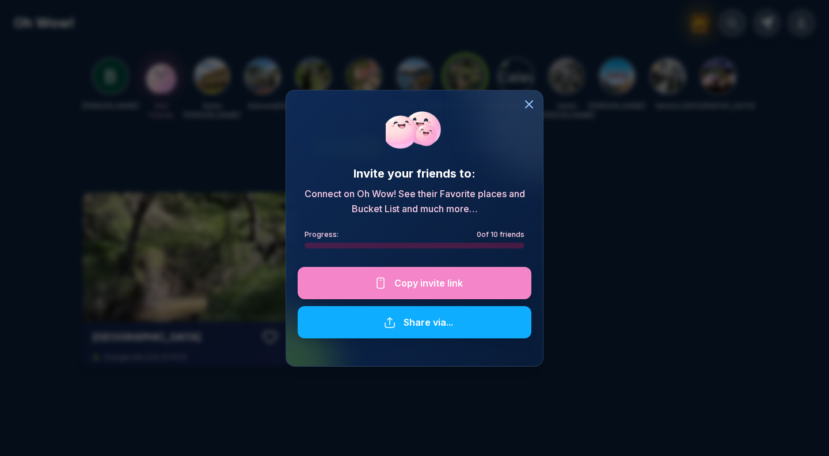
click at [758, 177] on div "Invite your friends to: Connect on Oh Wow! See their Favorite places and Bucket…" at bounding box center [414, 228] width 829 height 456
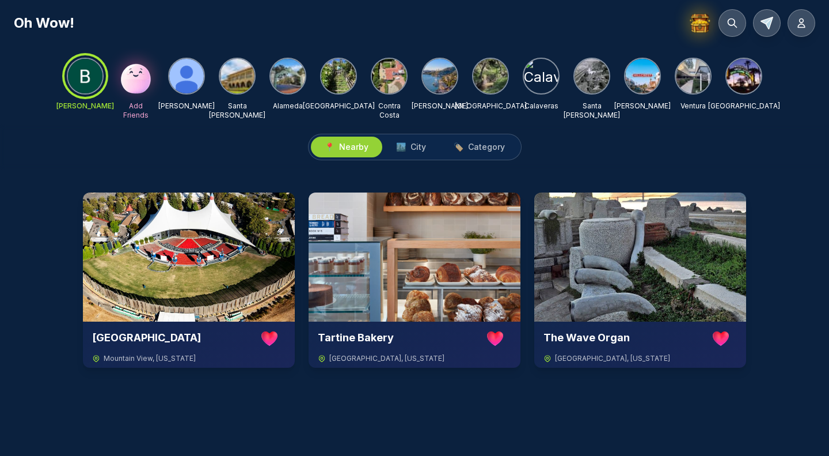
click at [187, 67] on img at bounding box center [186, 76] width 35 height 35
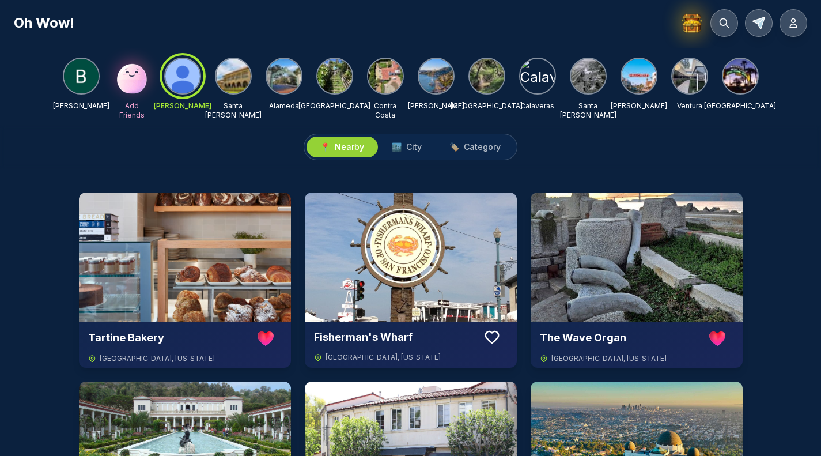
click at [350, 147] on span "Nearby" at bounding box center [349, 147] width 29 height 12
click at [82, 85] on img at bounding box center [81, 76] width 35 height 35
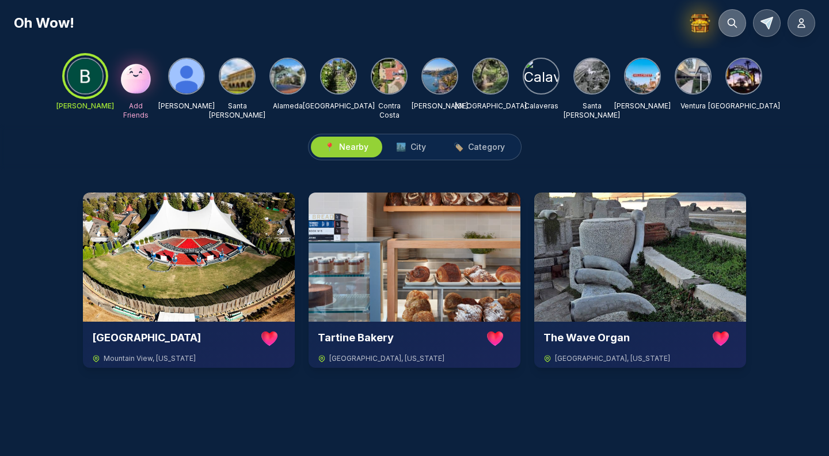
click at [731, 27] on icon at bounding box center [733, 23] width 12 height 12
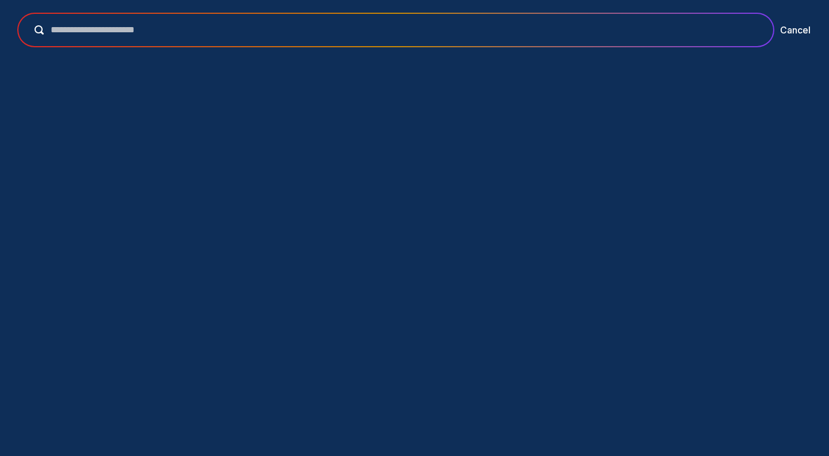
click at [411, 28] on input "text" at bounding box center [404, 30] width 720 height 14
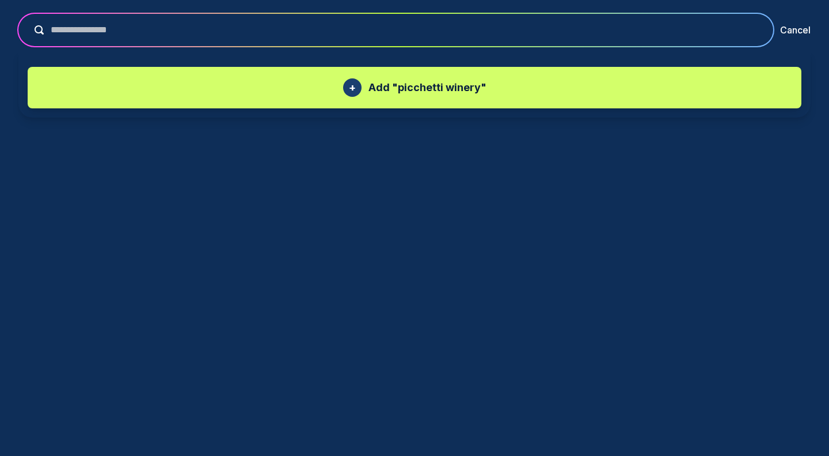
type input "**********"
click at [403, 81] on p "Add " picchetti winery "" at bounding box center [428, 87] width 118 height 16
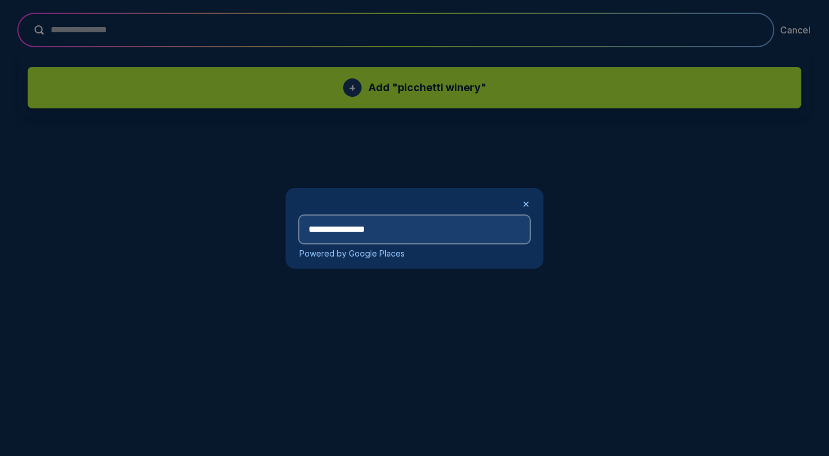
click at [438, 235] on input "**********" at bounding box center [414, 229] width 230 height 28
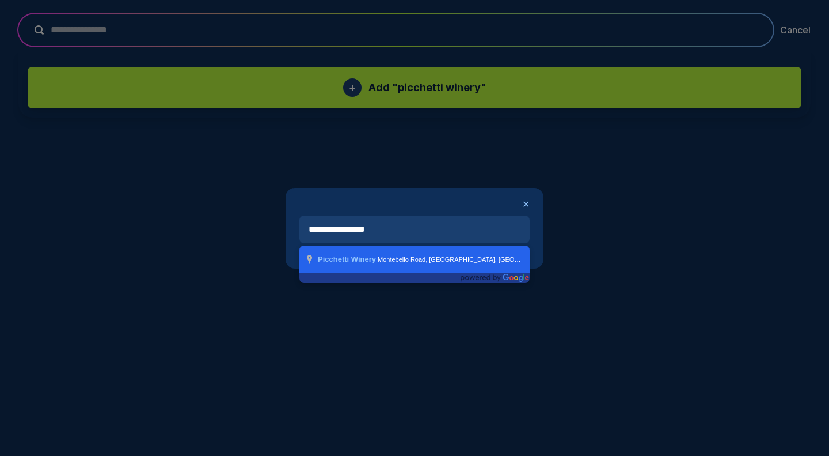
type input "**********"
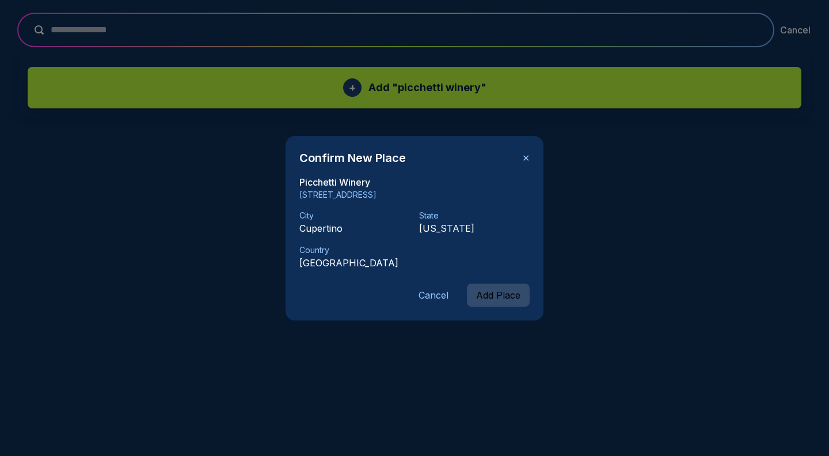
click at [507, 297] on button "Add Place" at bounding box center [498, 294] width 63 height 23
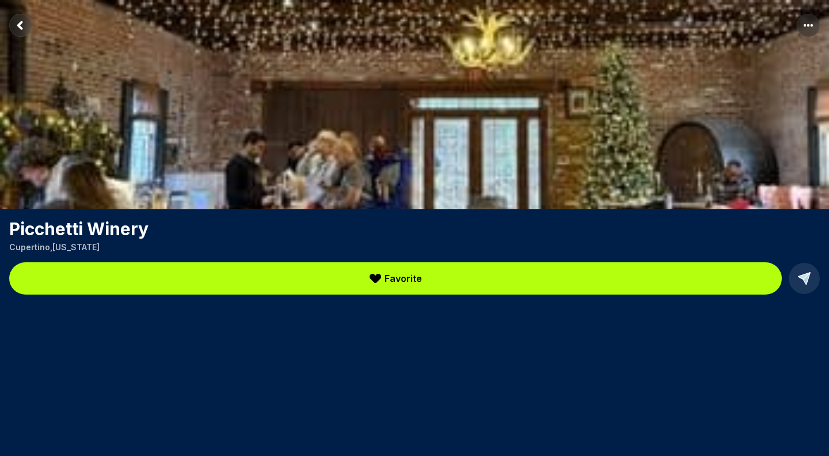
click at [496, 279] on button "Favorite" at bounding box center [395, 278] width 773 height 32
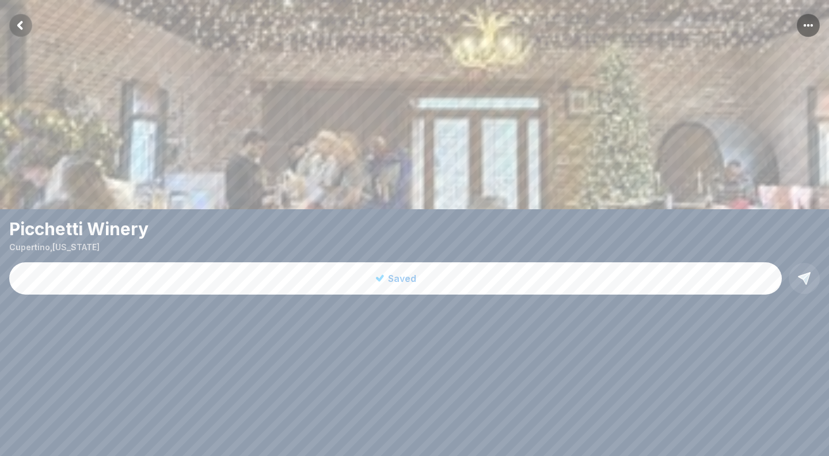
click at [19, 27] on icon "Return to previous page" at bounding box center [19, 25] width 3 height 6
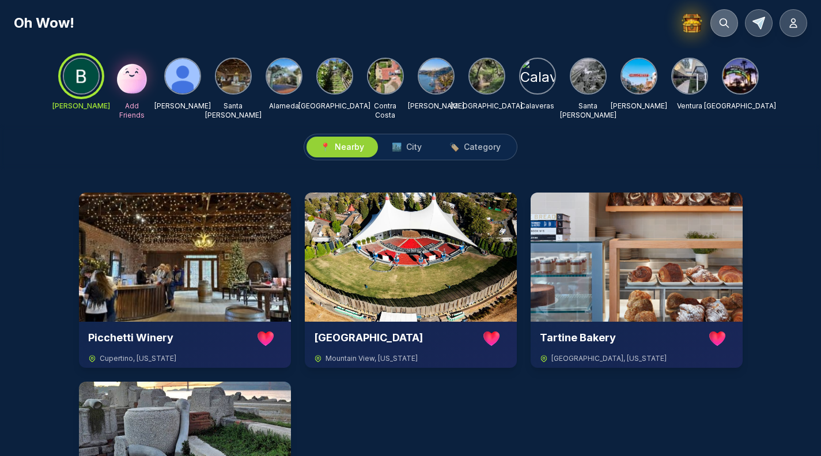
click at [717, 20] on button at bounding box center [724, 23] width 28 height 28
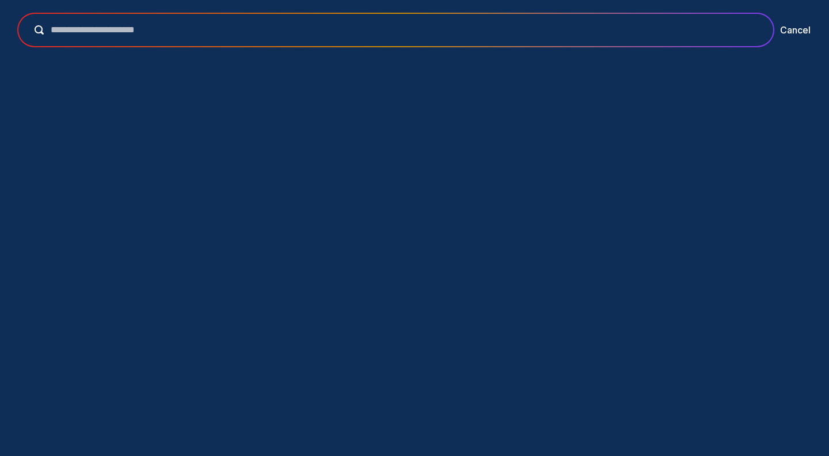
click at [545, 32] on input "text" at bounding box center [404, 30] width 720 height 14
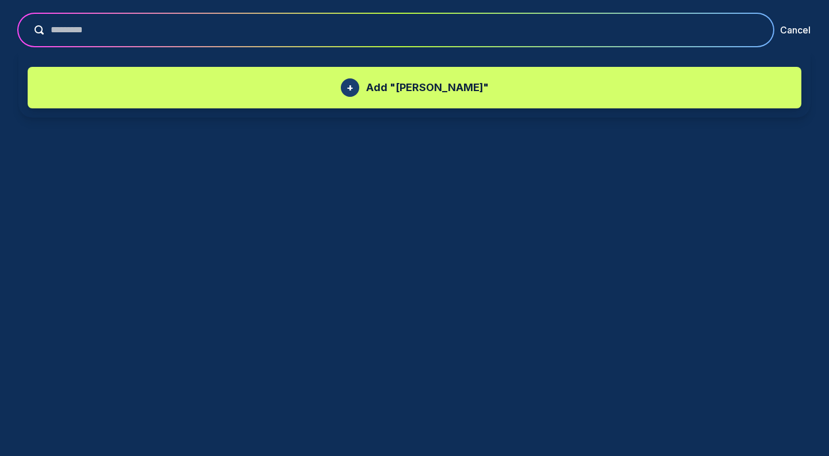
type input "*********"
click at [465, 88] on p "Add " [PERSON_NAME] "" at bounding box center [427, 87] width 123 height 16
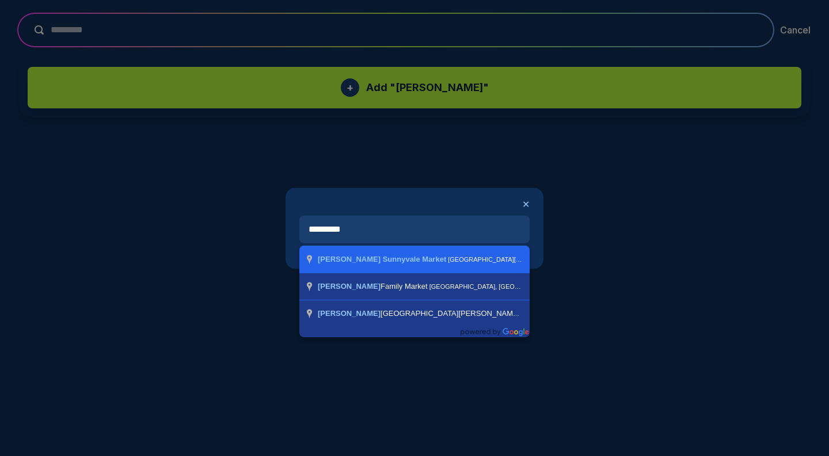
type input "**********"
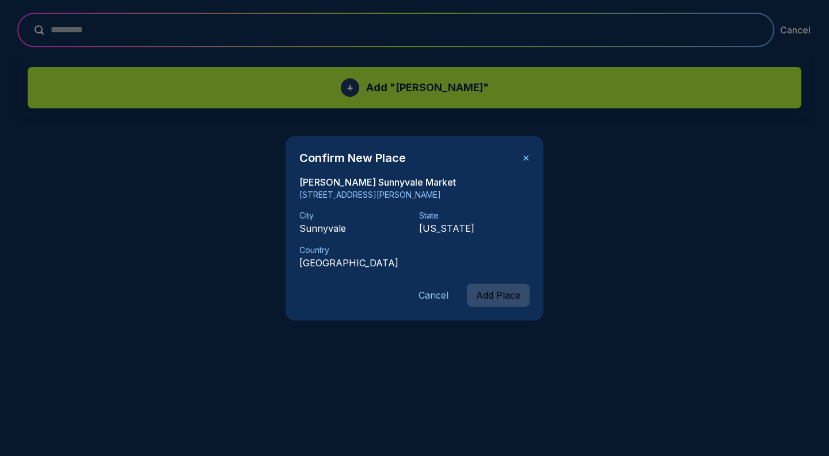
click at [500, 293] on button "Add Place" at bounding box center [498, 294] width 63 height 23
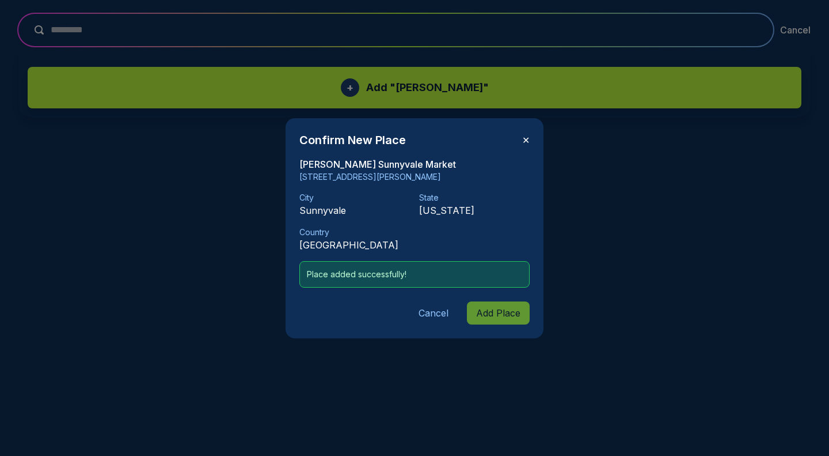
click at [526, 138] on button "✕" at bounding box center [525, 140] width 7 height 14
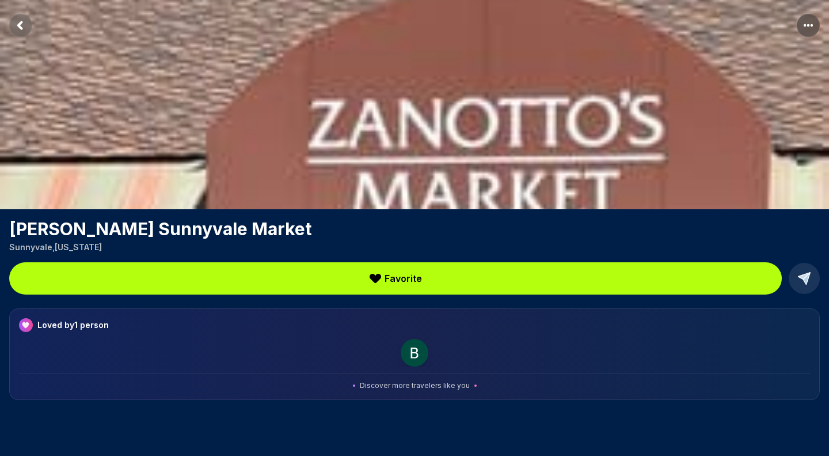
click at [352, 276] on button "Favorite" at bounding box center [395, 278] width 773 height 32
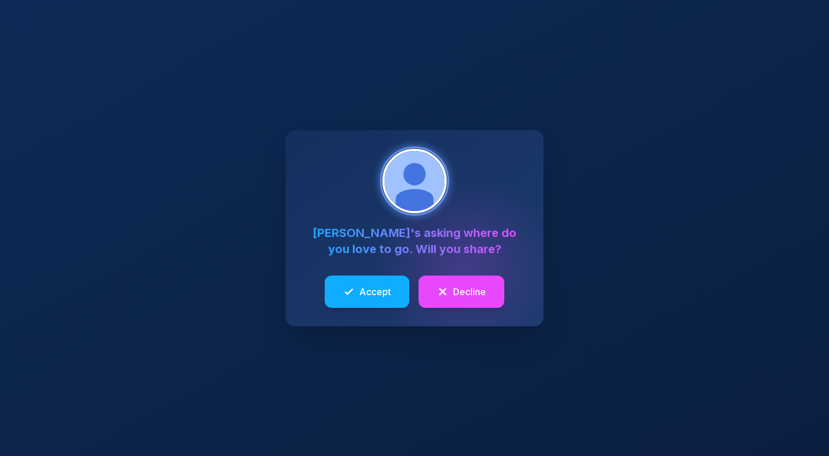
click at [595, 279] on div "[PERSON_NAME] 's asking where do you love to go. Will you share? Accept Decline" at bounding box center [414, 228] width 829 height 456
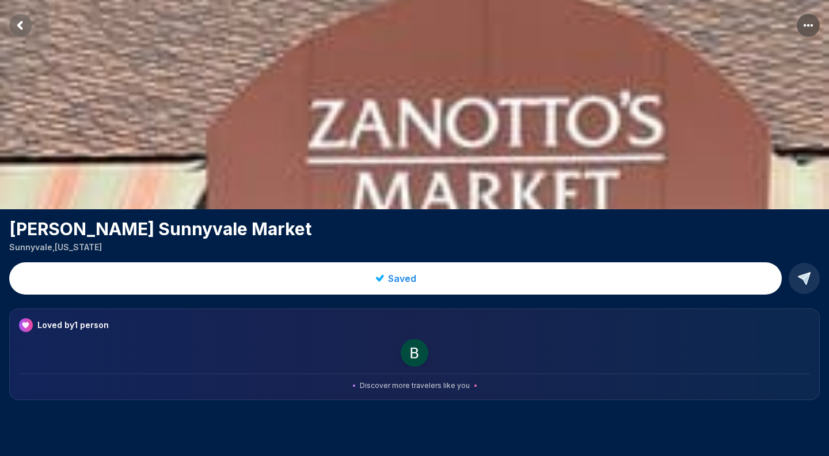
click at [16, 25] on rect "Return to previous page" at bounding box center [20, 25] width 23 height 23
